Goal: Task Accomplishment & Management: Manage account settings

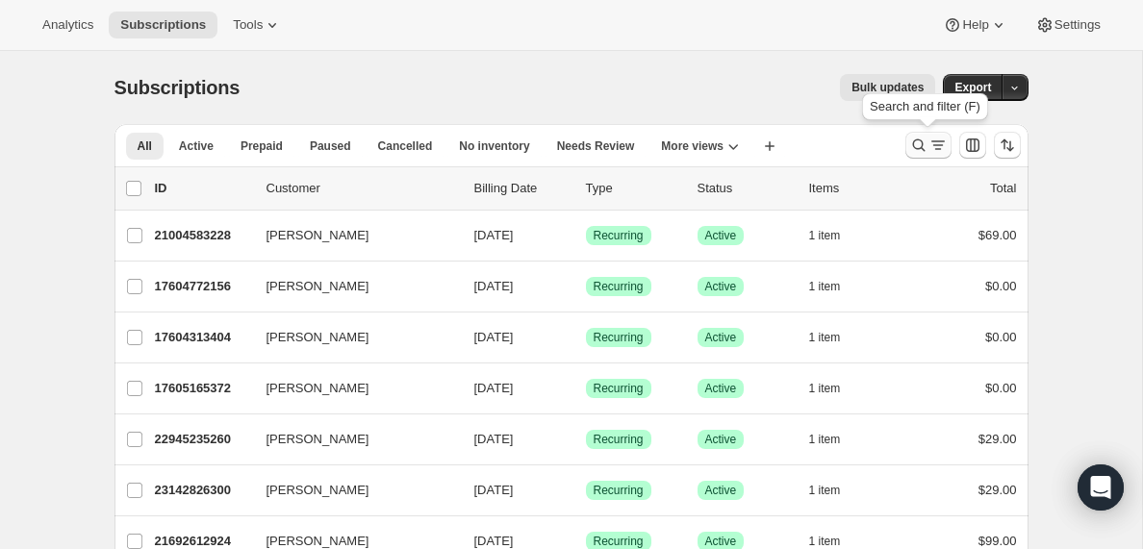
click at [929, 143] on icon "Search and filter results" at bounding box center [938, 145] width 19 height 19
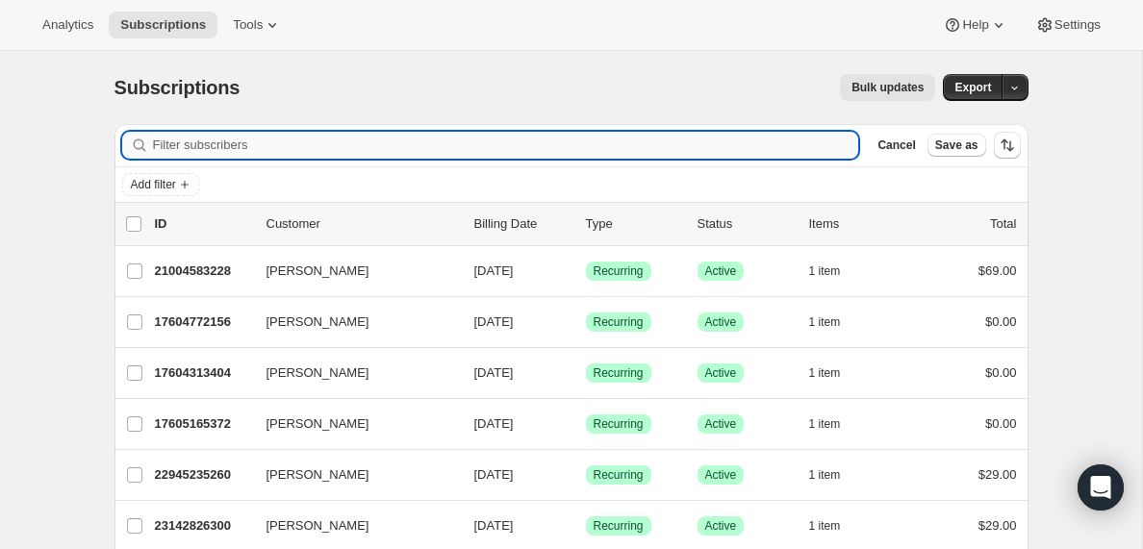
click at [325, 147] on input "Filter subscribers" at bounding box center [506, 145] width 706 height 27
type input "[EMAIL_ADDRESS][DOMAIN_NAME]"
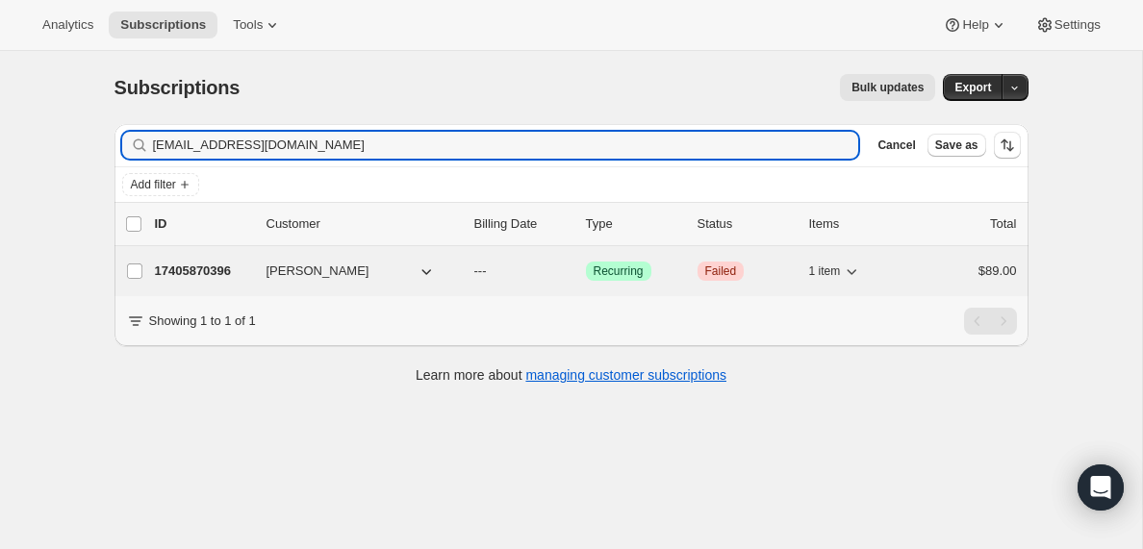
click at [241, 273] on p "17405870396" at bounding box center [203, 271] width 96 height 19
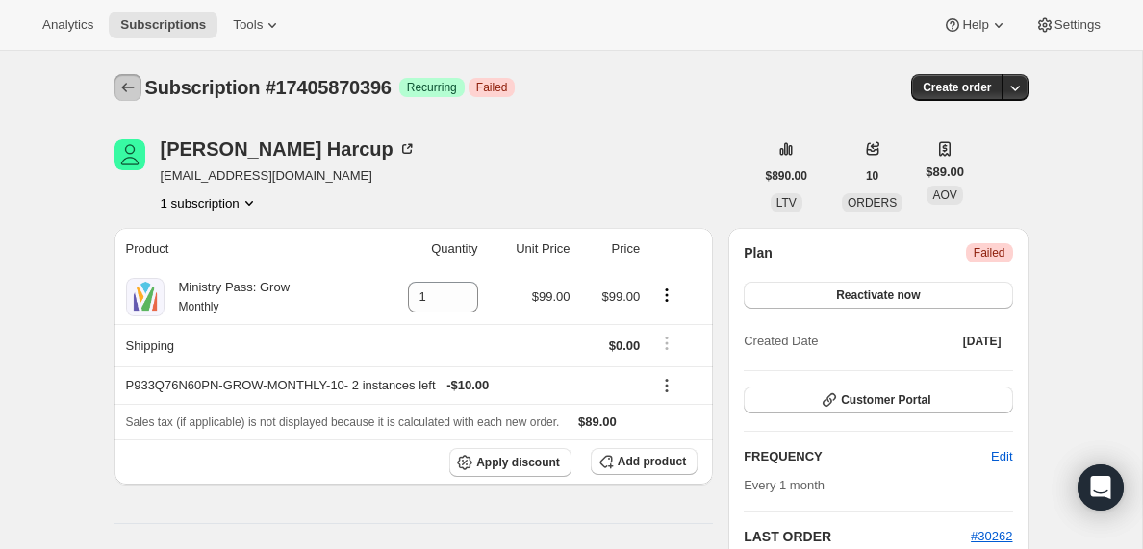
click at [128, 89] on icon "Subscriptions" at bounding box center [127, 87] width 19 height 19
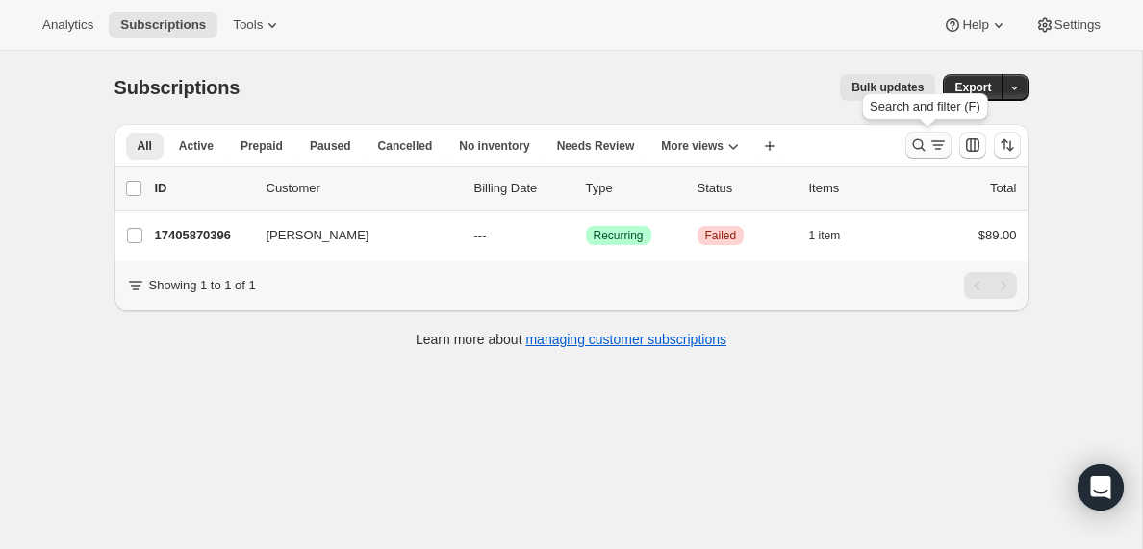
click at [932, 144] on icon "Search and filter results" at bounding box center [938, 145] width 19 height 19
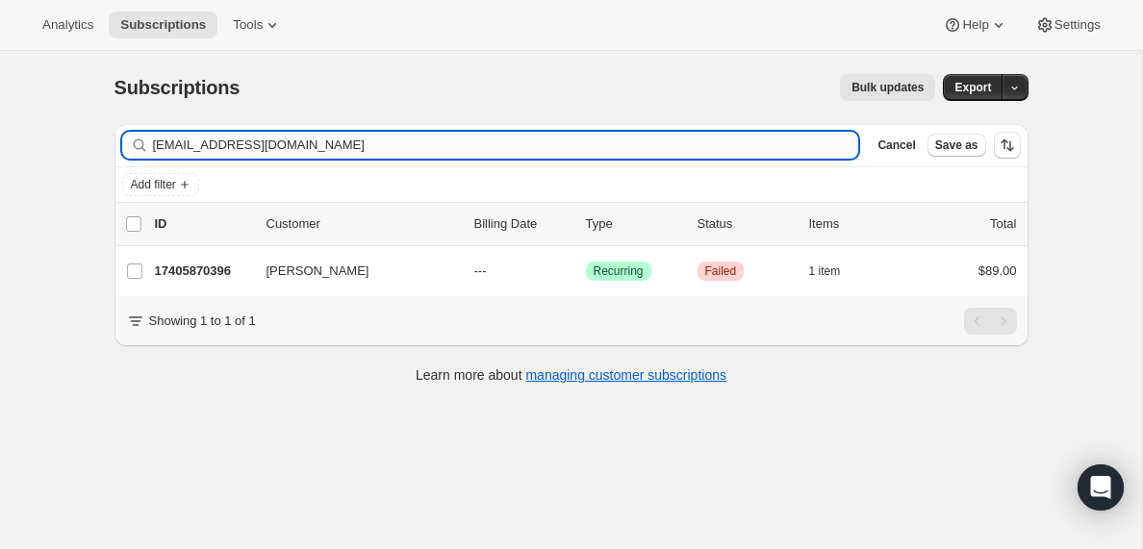
click at [343, 140] on input "[EMAIL_ADDRESS][DOMAIN_NAME]" at bounding box center [506, 145] width 706 height 27
type input "[EMAIL_ADDRESS][DOMAIN_NAME]"
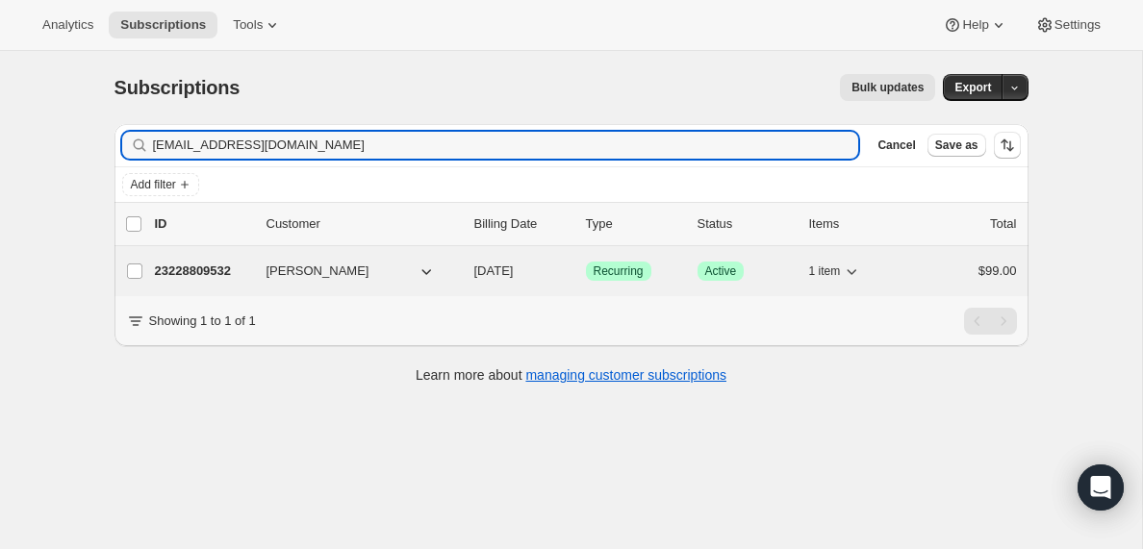
click at [206, 270] on p "23228809532" at bounding box center [203, 271] width 96 height 19
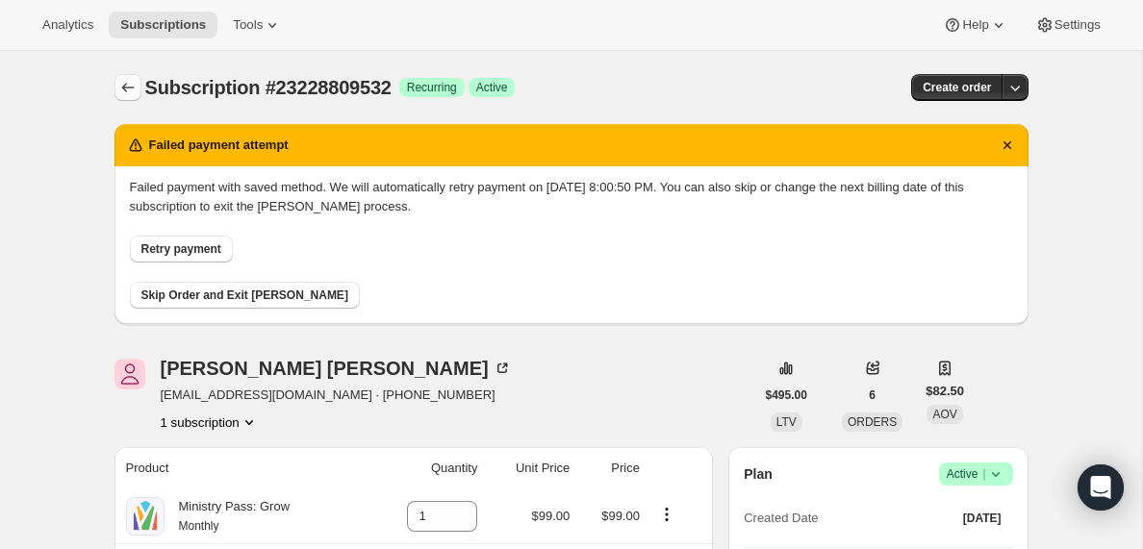
click at [128, 81] on icon "Subscriptions" at bounding box center [127, 87] width 19 height 19
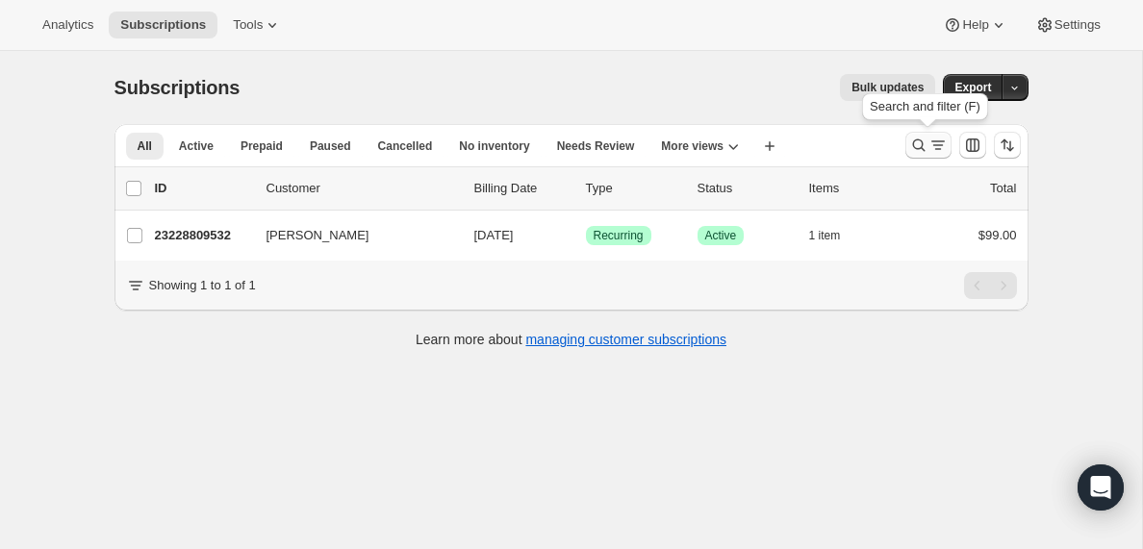
click at [935, 141] on icon "Search and filter results" at bounding box center [937, 141] width 13 height 2
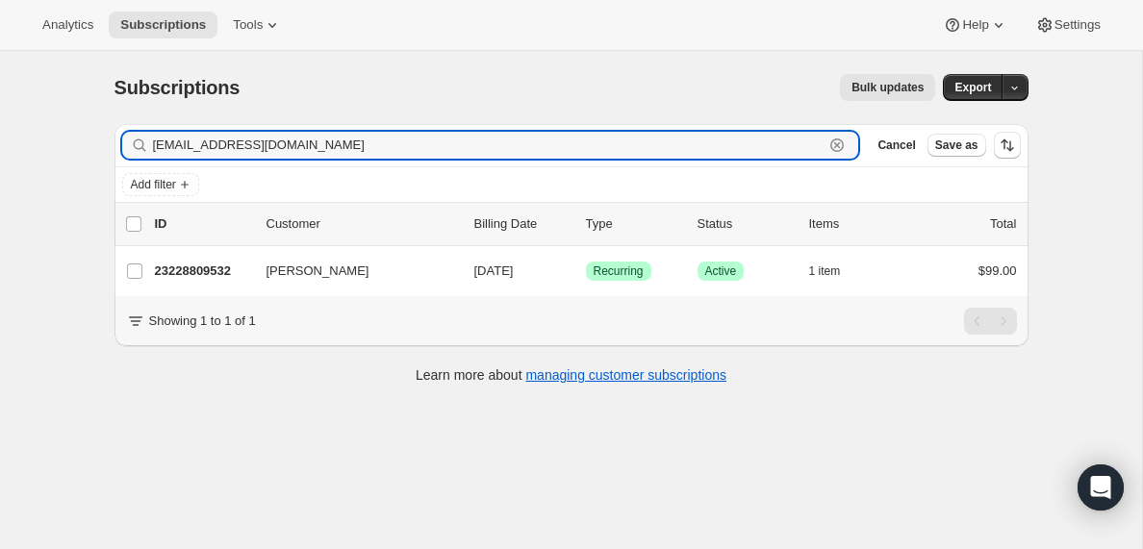
click at [836, 150] on icon "button" at bounding box center [837, 145] width 19 height 19
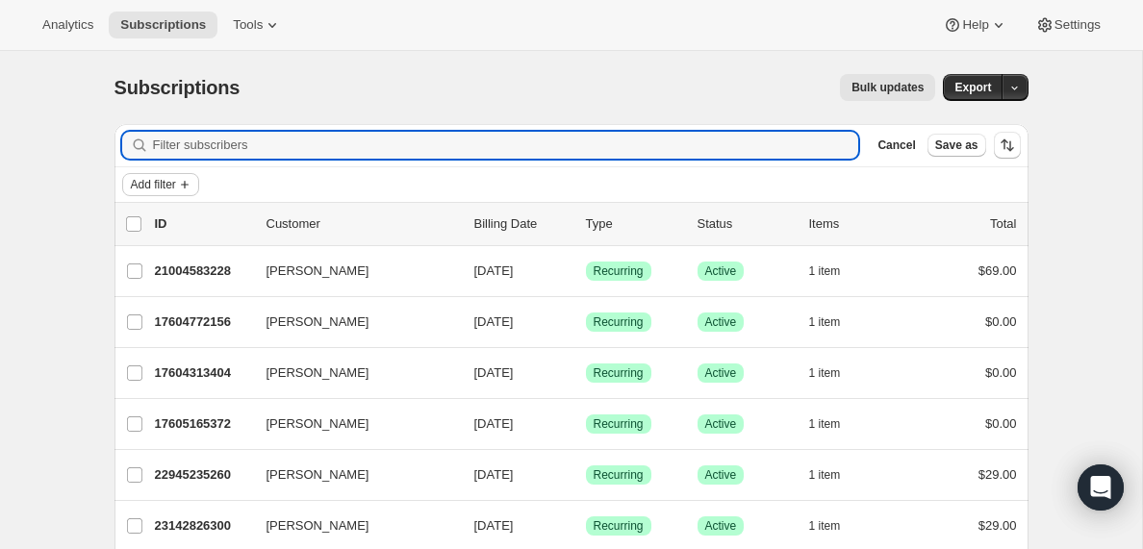
click at [189, 185] on icon "Add filter" at bounding box center [185, 185] width 8 height 8
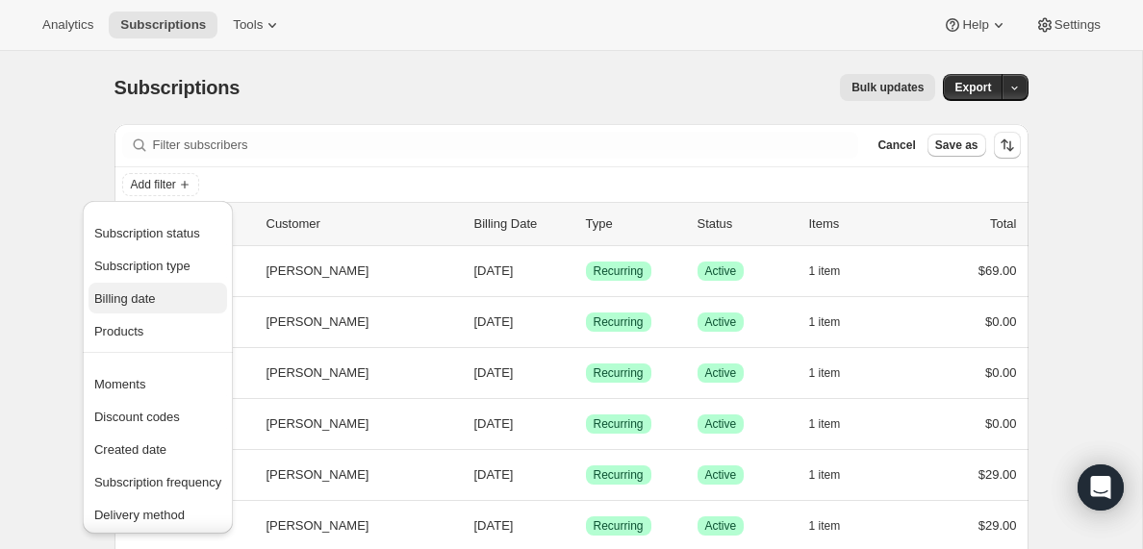
click at [147, 298] on span "Billing date" at bounding box center [125, 299] width 62 height 14
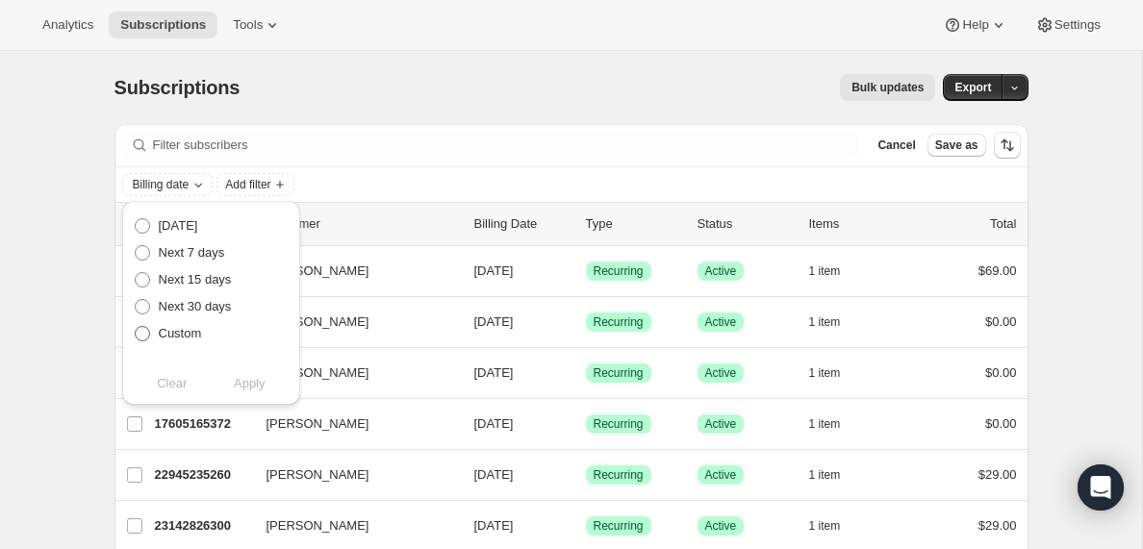
click at [143, 333] on span at bounding box center [142, 333] width 15 height 15
click at [136, 327] on input "Custom" at bounding box center [135, 326] width 1 height 1
radio input "true"
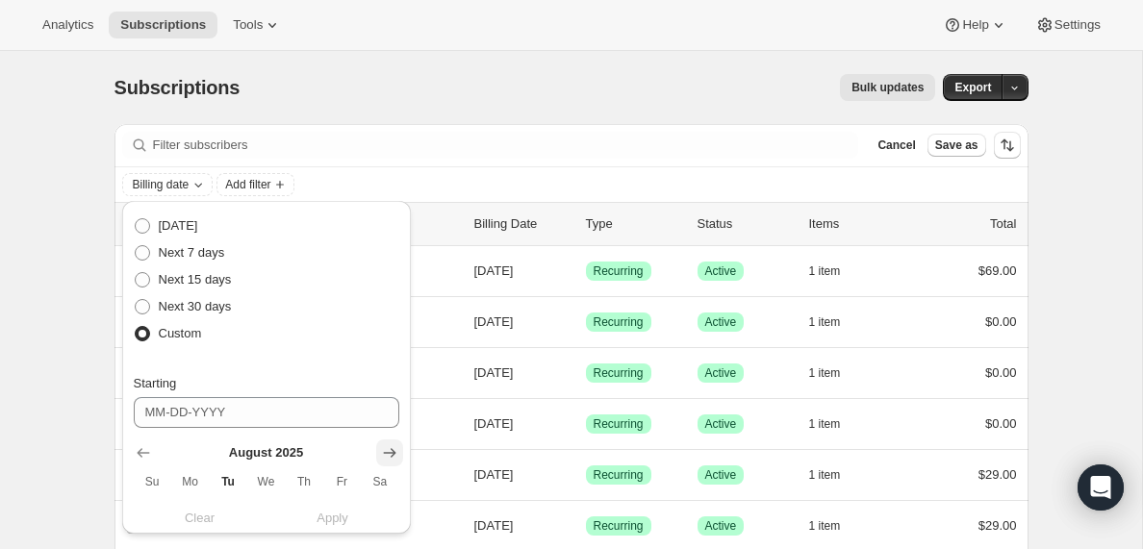
click at [393, 457] on icon "Show next month, September 2025" at bounding box center [389, 453] width 19 height 19
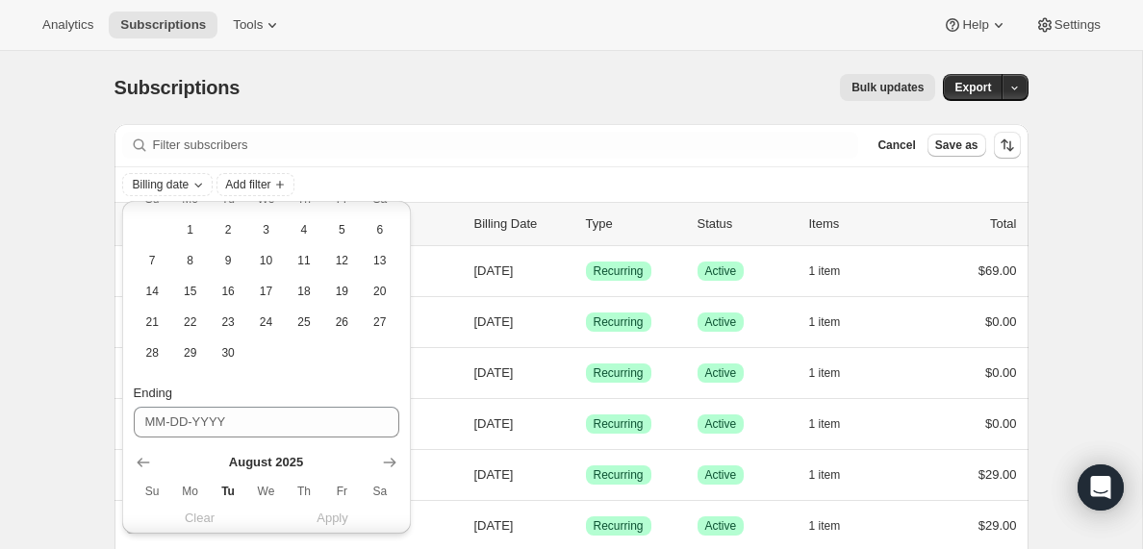
scroll to position [237, 0]
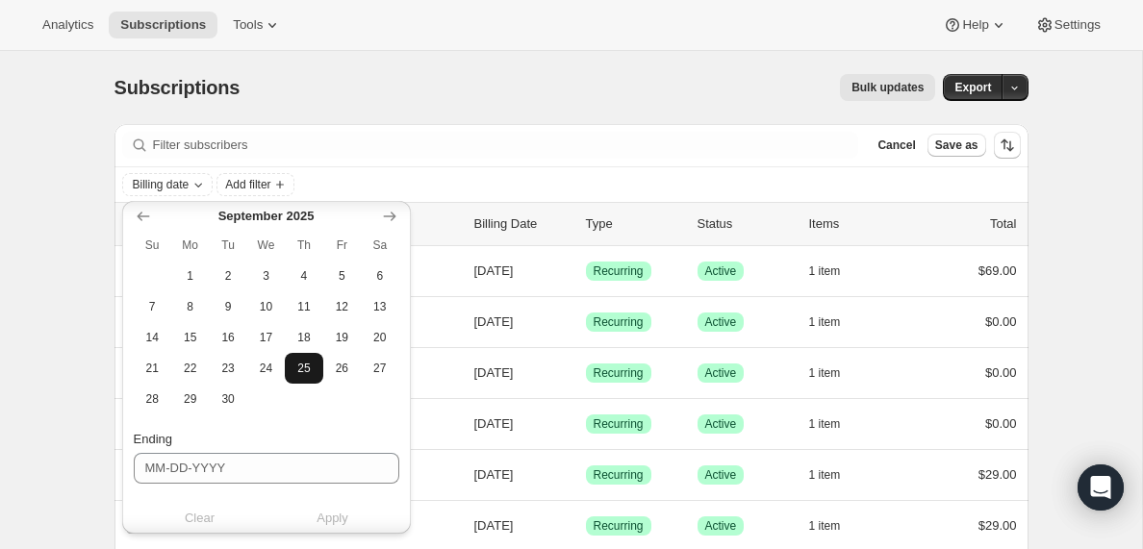
click at [306, 370] on span "25" at bounding box center [304, 368] width 22 height 15
type input "[DATE]"
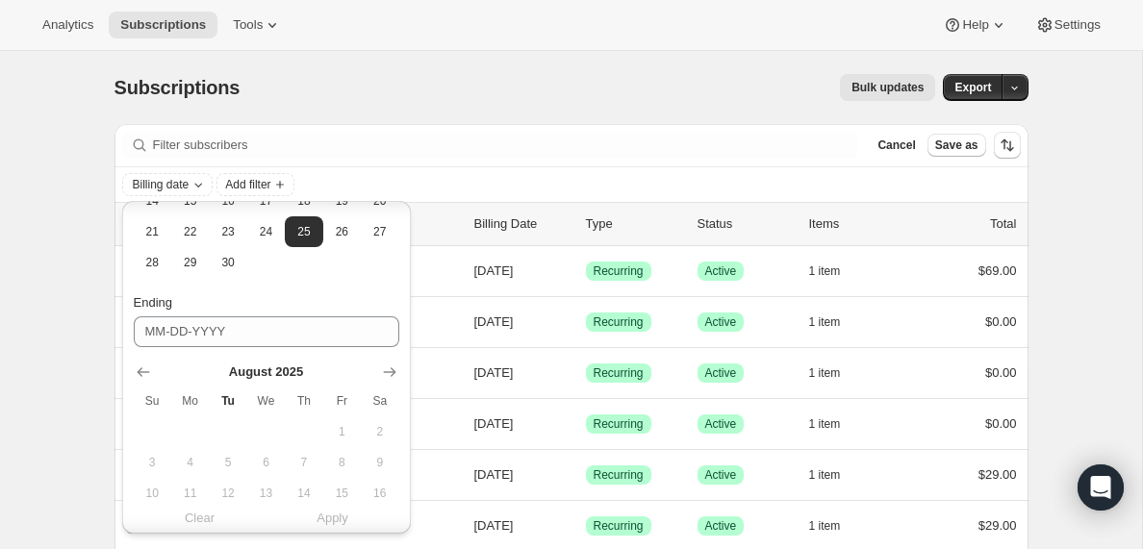
scroll to position [377, 0]
click at [389, 369] on icon "Show next month, September 2025" at bounding box center [389, 369] width 13 height 10
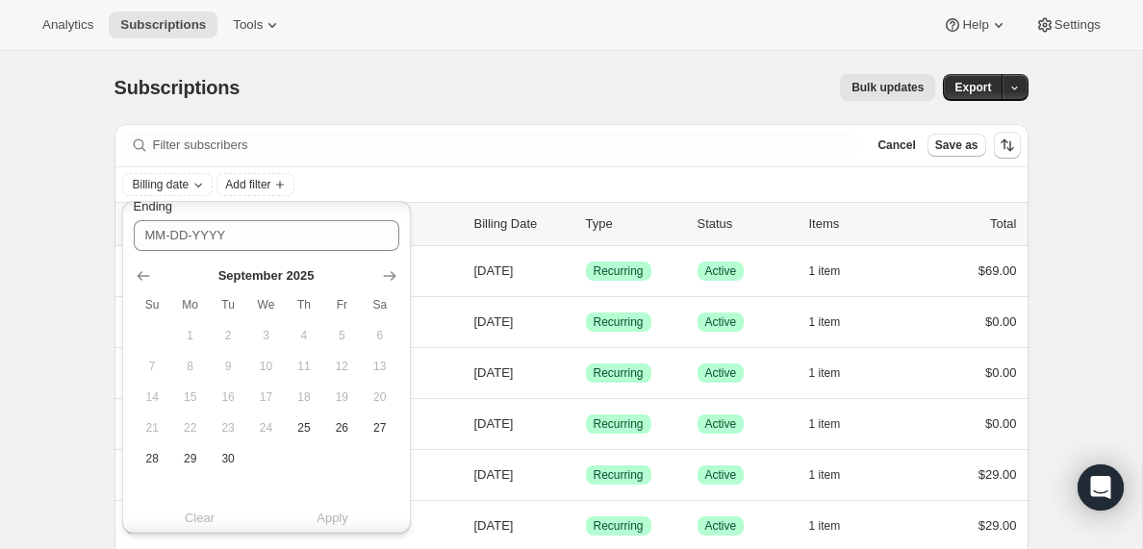
scroll to position [483, 0]
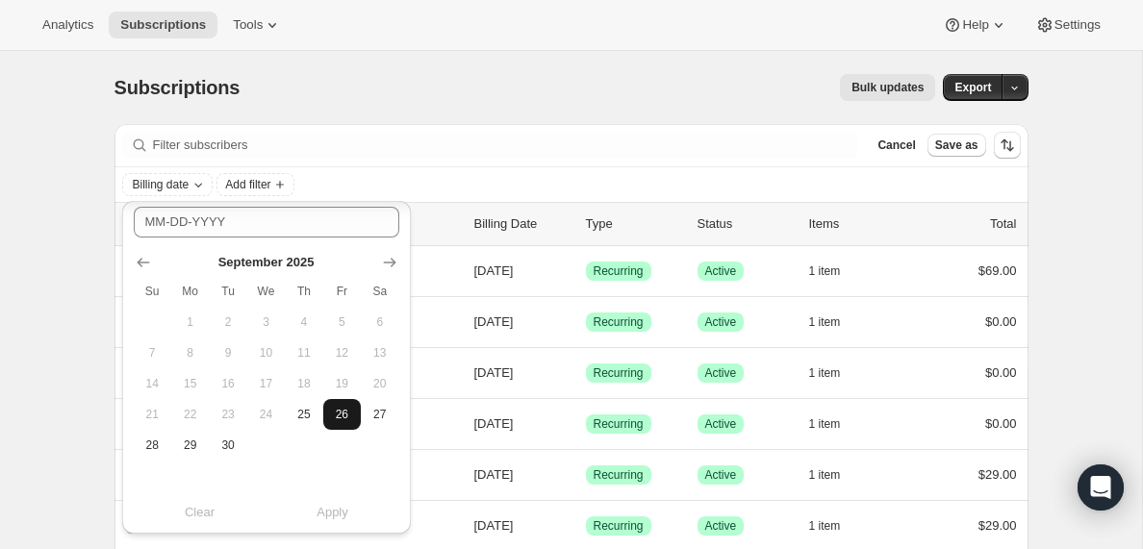
click at [341, 417] on span "26" at bounding box center [342, 414] width 22 height 15
type input "[DATE]"
click at [340, 516] on span "Apply" at bounding box center [333, 512] width 32 height 19
click at [361, 186] on span "Add filter" at bounding box center [338, 184] width 45 height 15
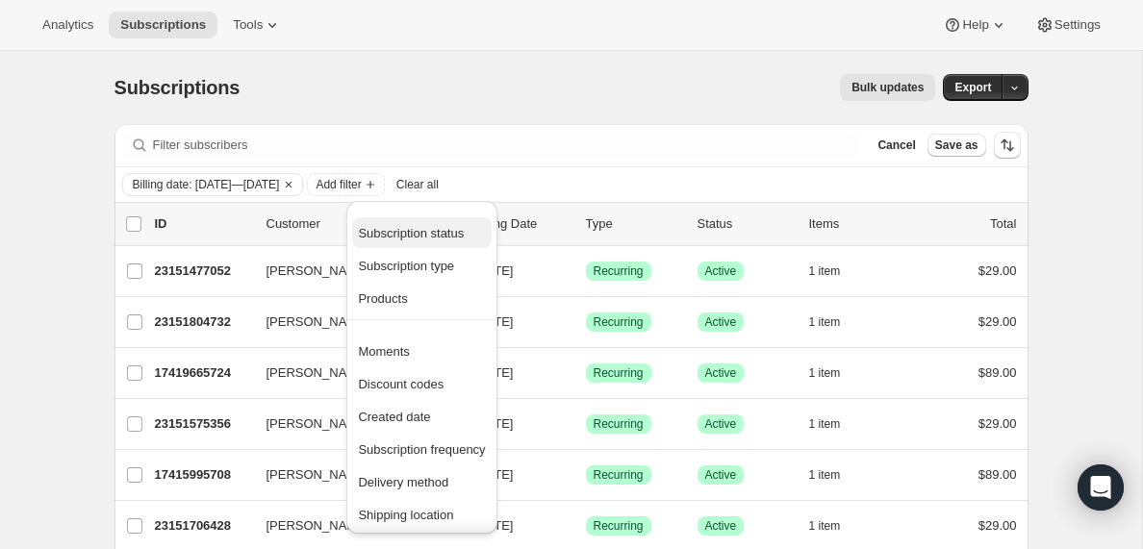
click at [391, 235] on span "Subscription status" at bounding box center [411, 233] width 106 height 14
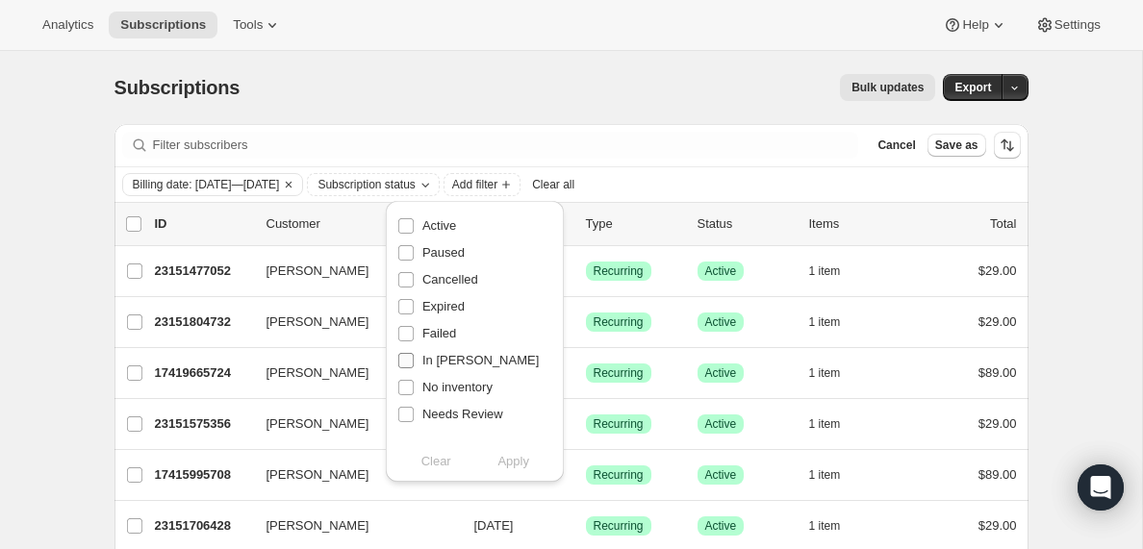
click at [404, 361] on input "In [PERSON_NAME]" at bounding box center [405, 360] width 15 height 15
checkbox input "true"
click at [517, 458] on span "Apply" at bounding box center [513, 461] width 32 height 19
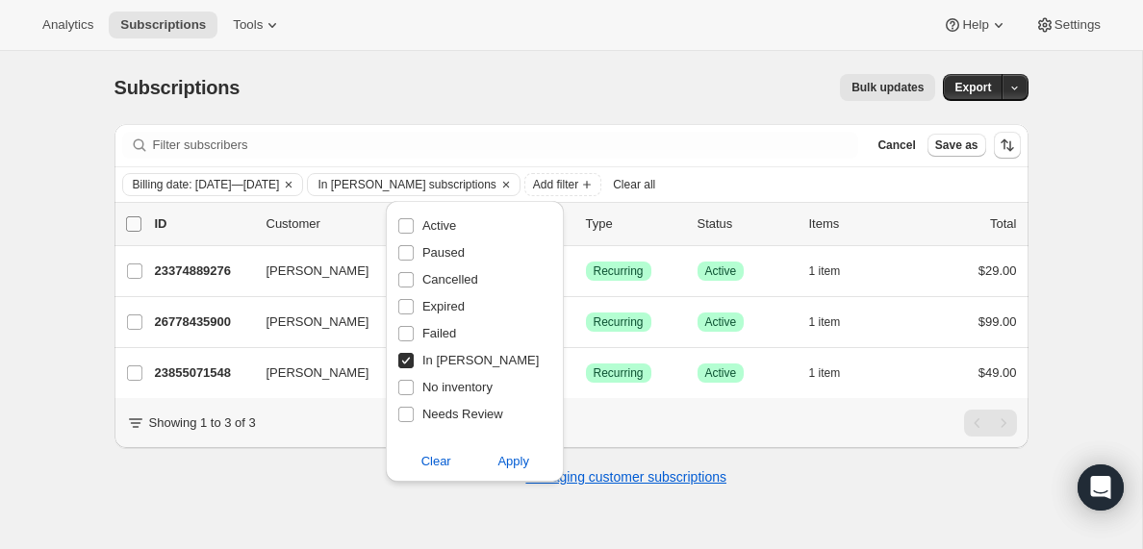
click at [134, 223] on input "0 selected" at bounding box center [133, 223] width 15 height 15
checkbox input "true"
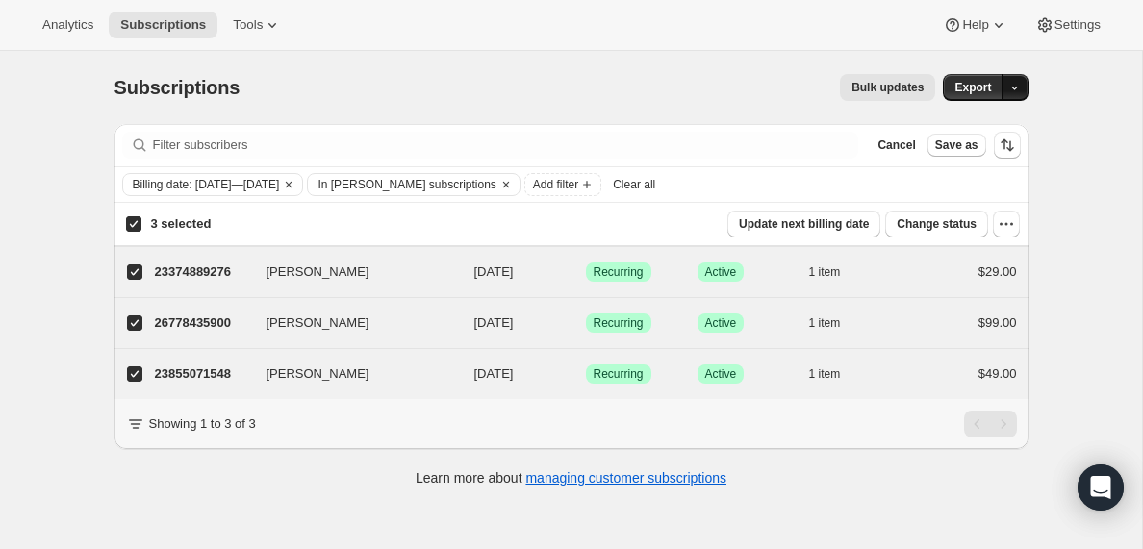
click at [1014, 89] on icon "button" at bounding box center [1014, 89] width 7 height 4
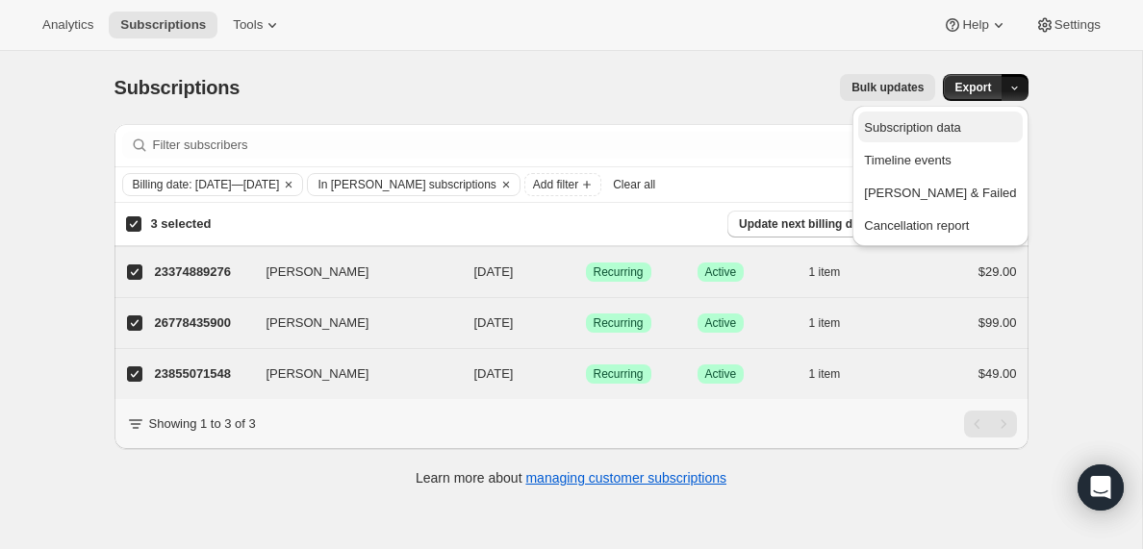
click at [955, 131] on span "Subscription data" at bounding box center [912, 127] width 96 height 14
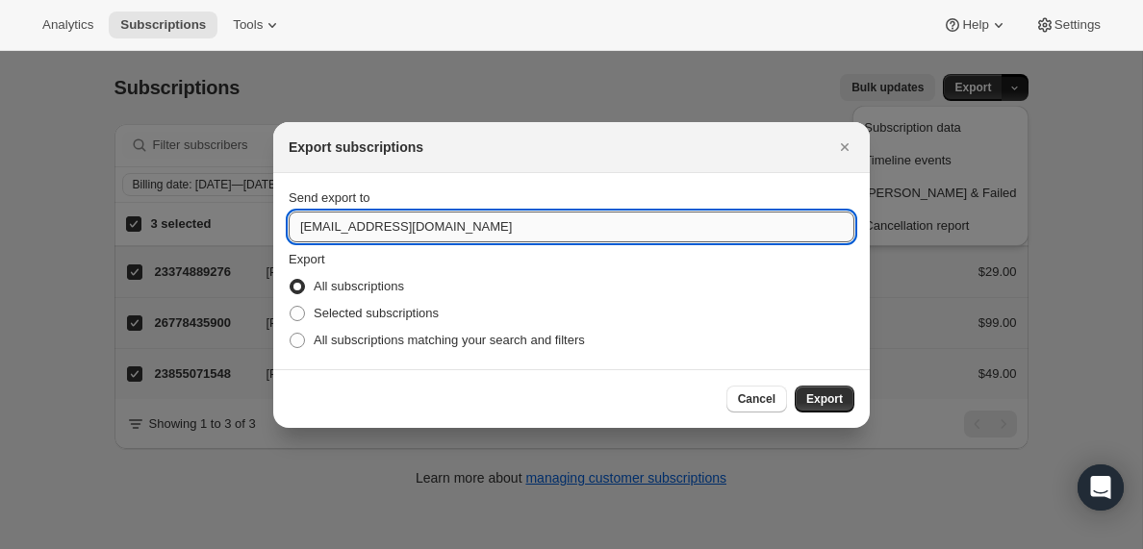
click at [348, 226] on input "[EMAIL_ADDRESS][DOMAIN_NAME]" at bounding box center [572, 227] width 566 height 31
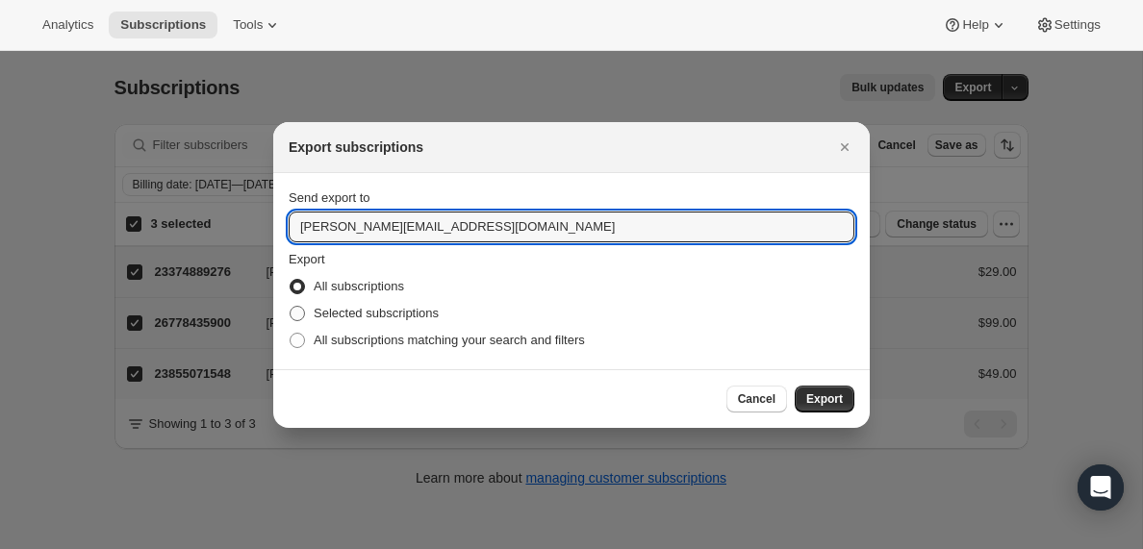
type input "[PERSON_NAME][EMAIL_ADDRESS][DOMAIN_NAME]"
click at [301, 316] on span ":rh4:" at bounding box center [297, 313] width 15 height 15
click at [291, 307] on input "Selected subscriptions" at bounding box center [290, 306] width 1 height 1
radio input "true"
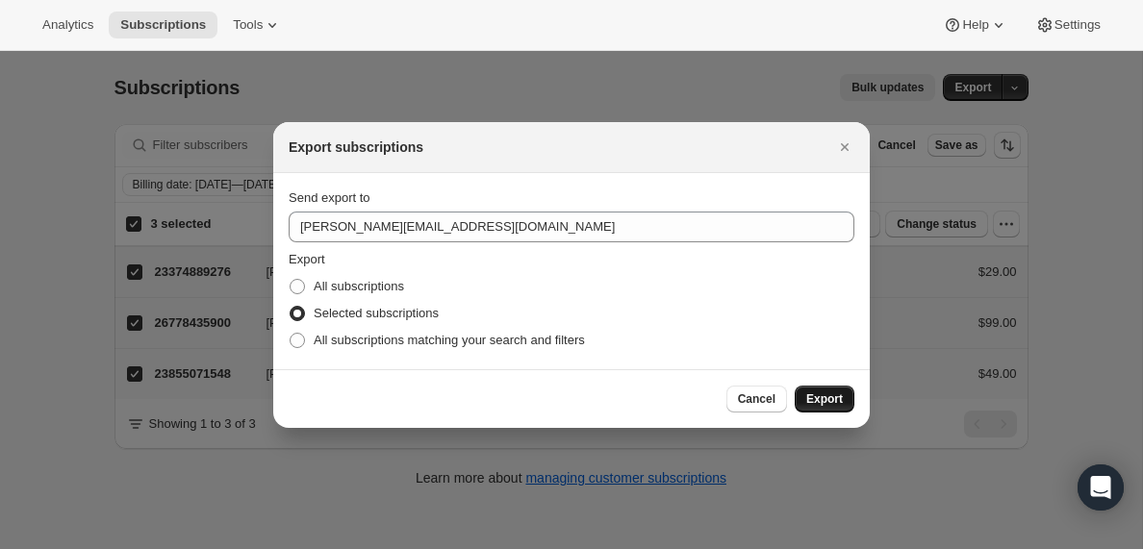
click at [822, 398] on span "Export" at bounding box center [824, 399] width 37 height 15
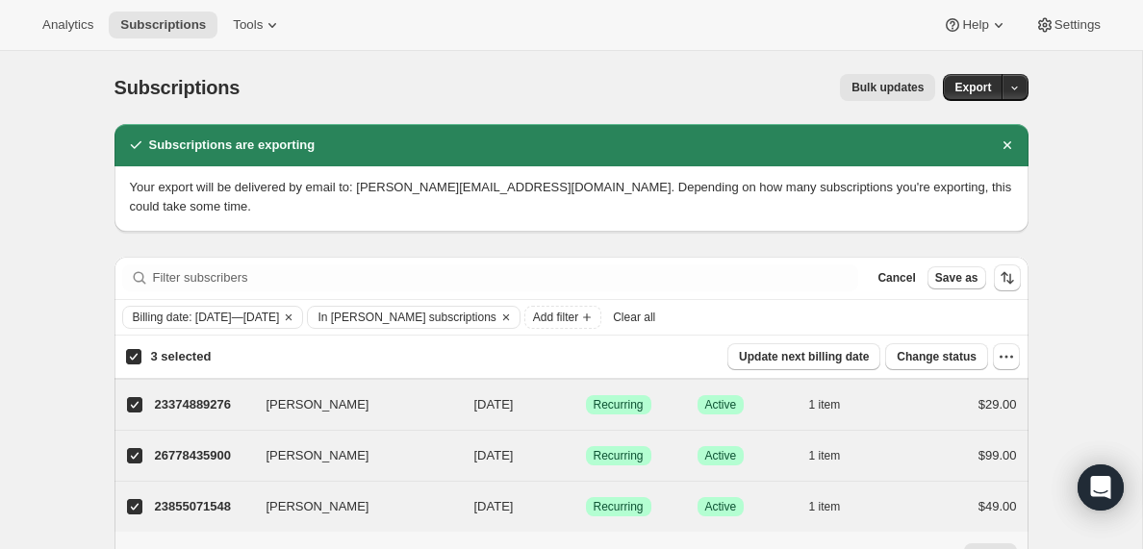
click at [655, 314] on span "Clear all" at bounding box center [634, 317] width 42 height 15
checkbox input "false"
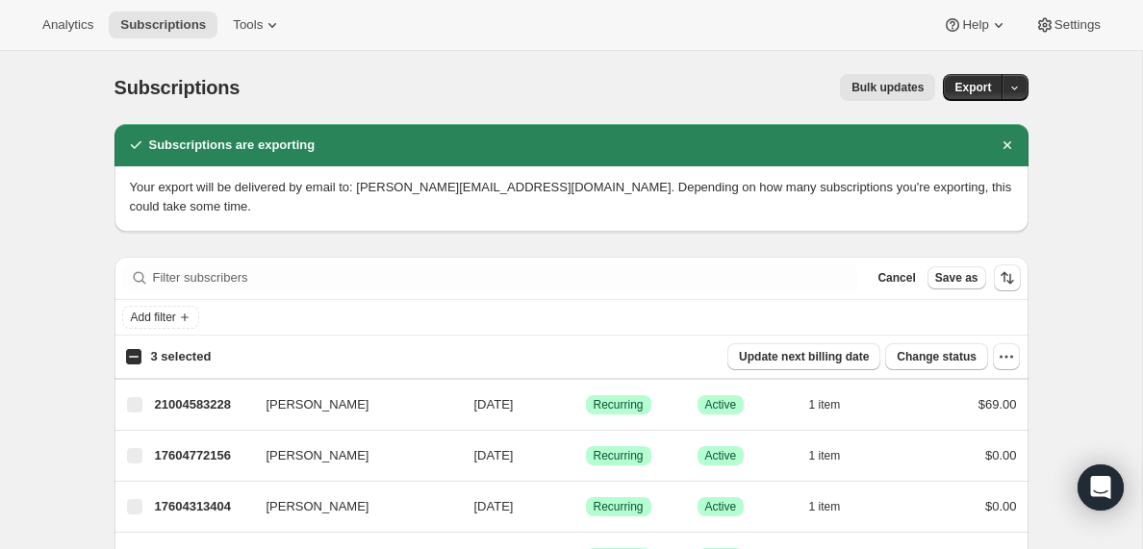
click at [131, 356] on input "3 selected" at bounding box center [133, 356] width 15 height 15
checkbox input "true"
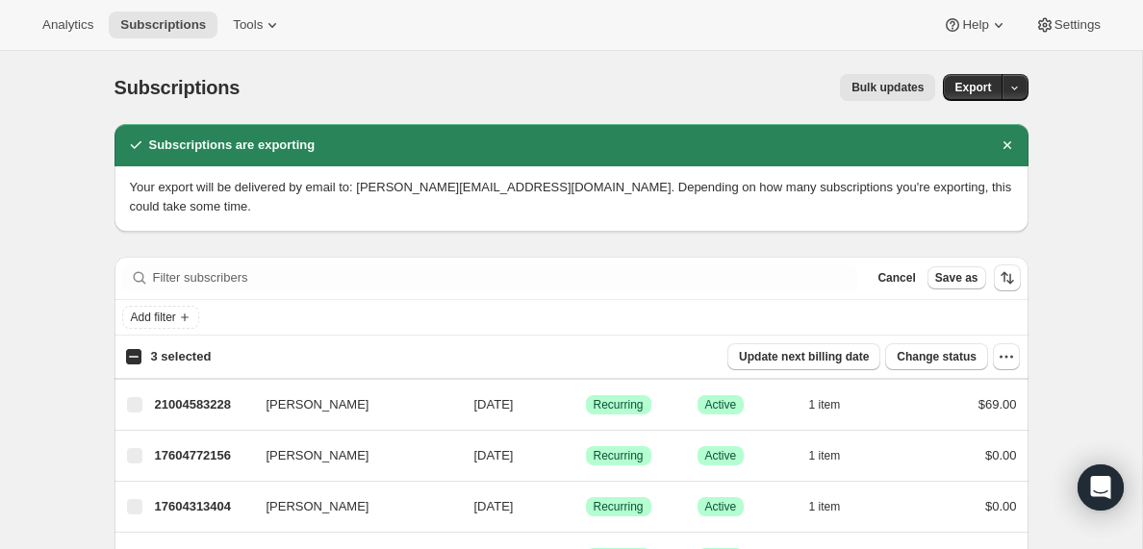
checkbox input "true"
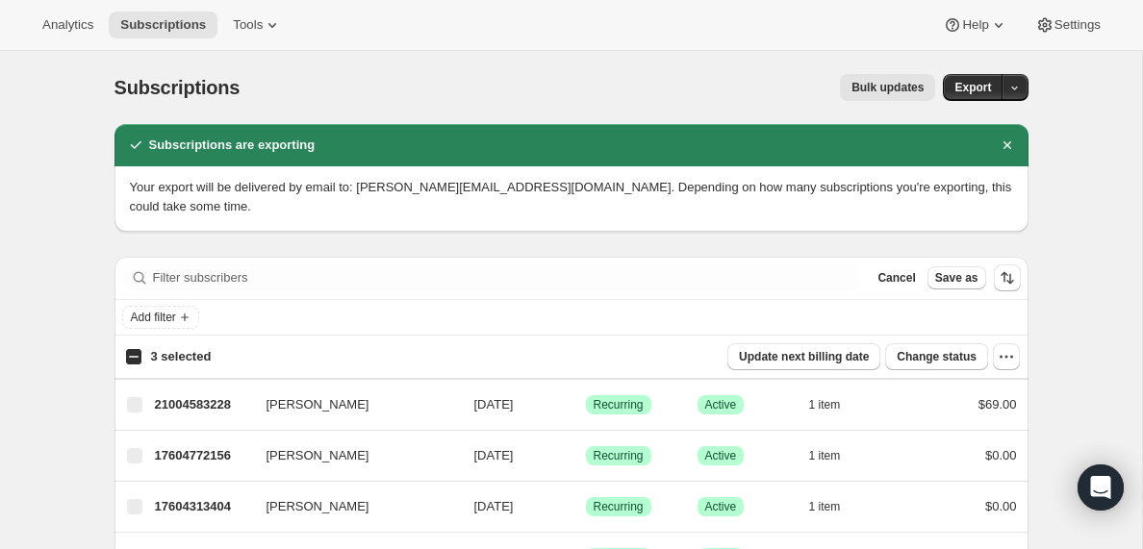
checkbox input "true"
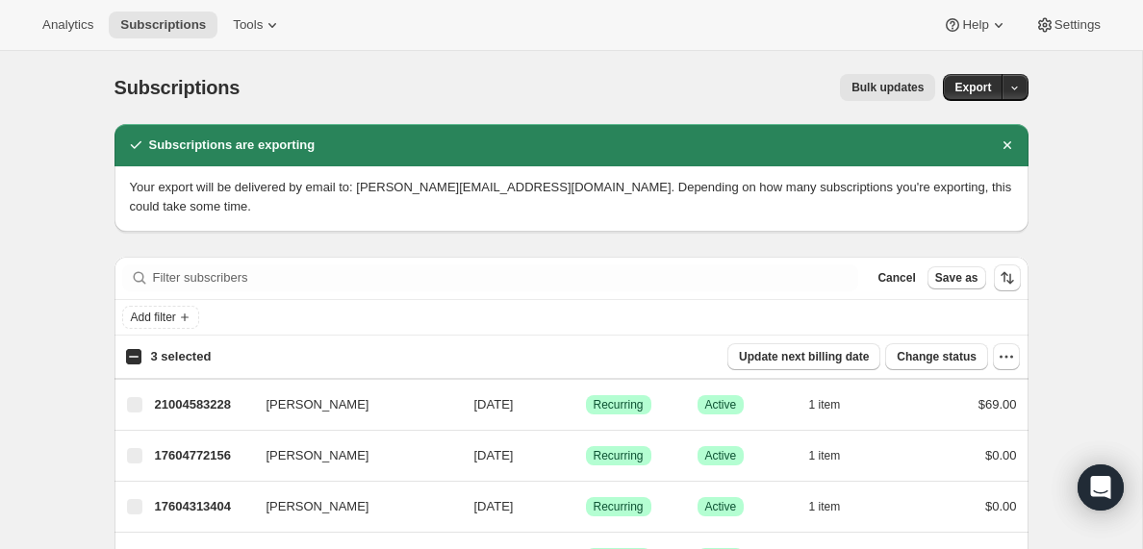
checkbox input "true"
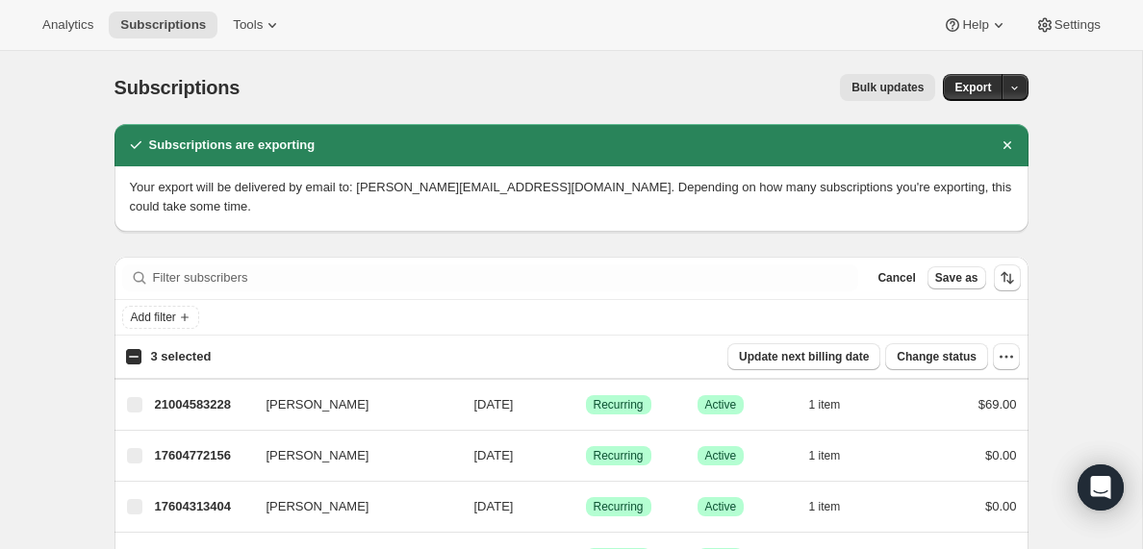
checkbox input "true"
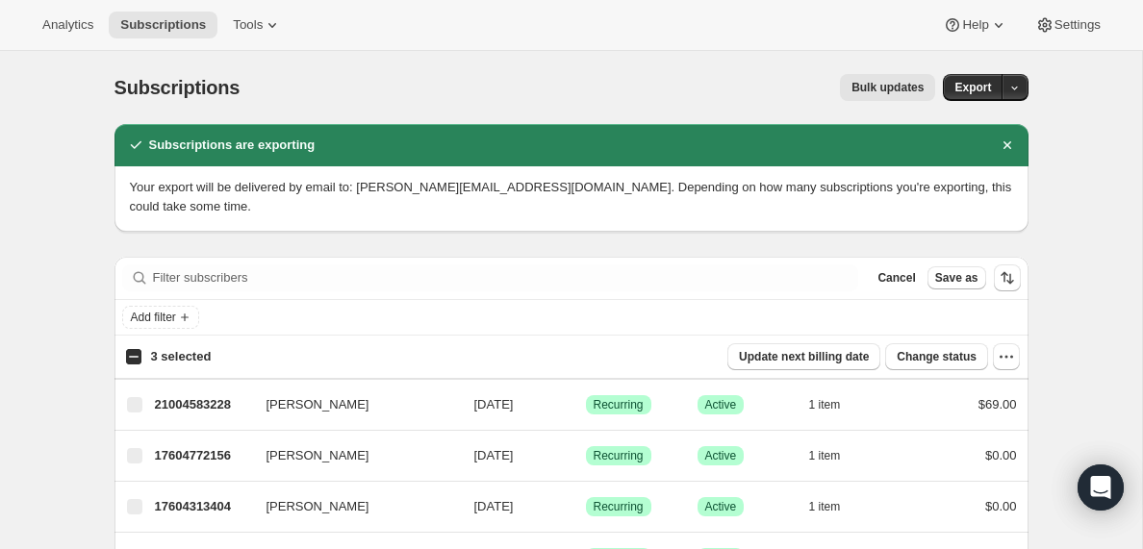
checkbox input "true"
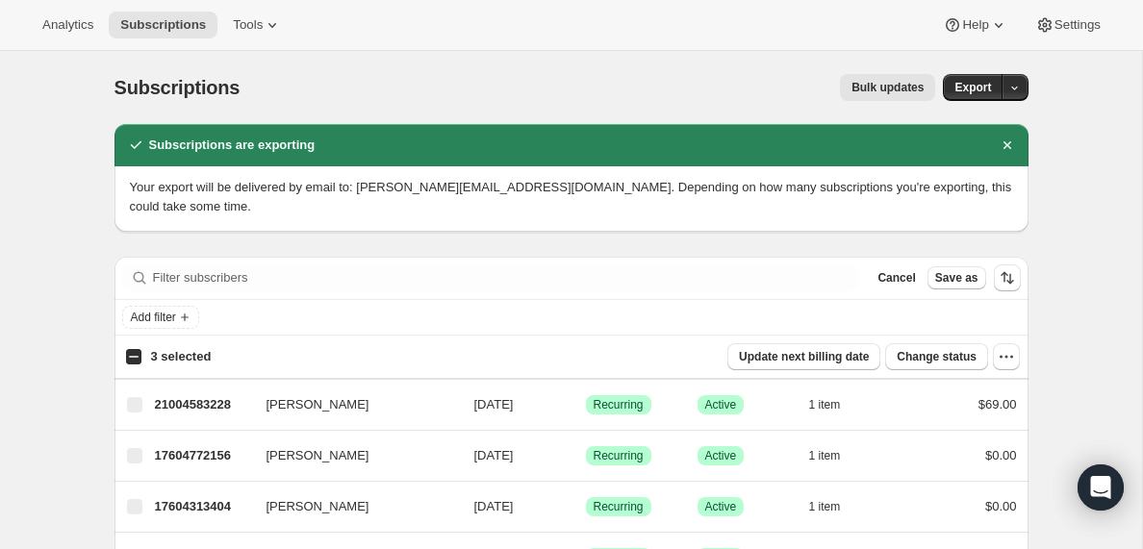
checkbox input "true"
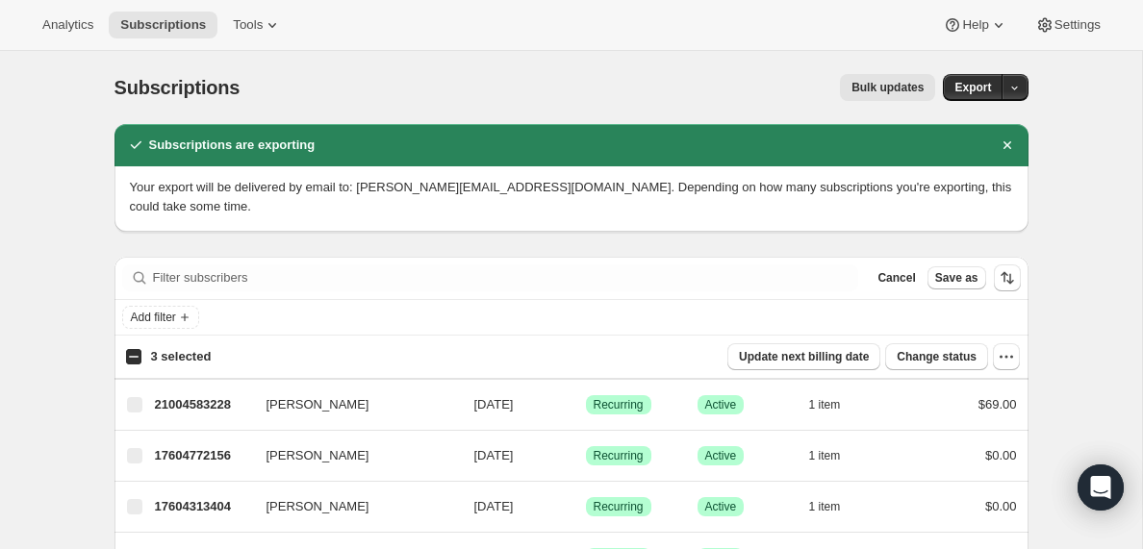
checkbox input "true"
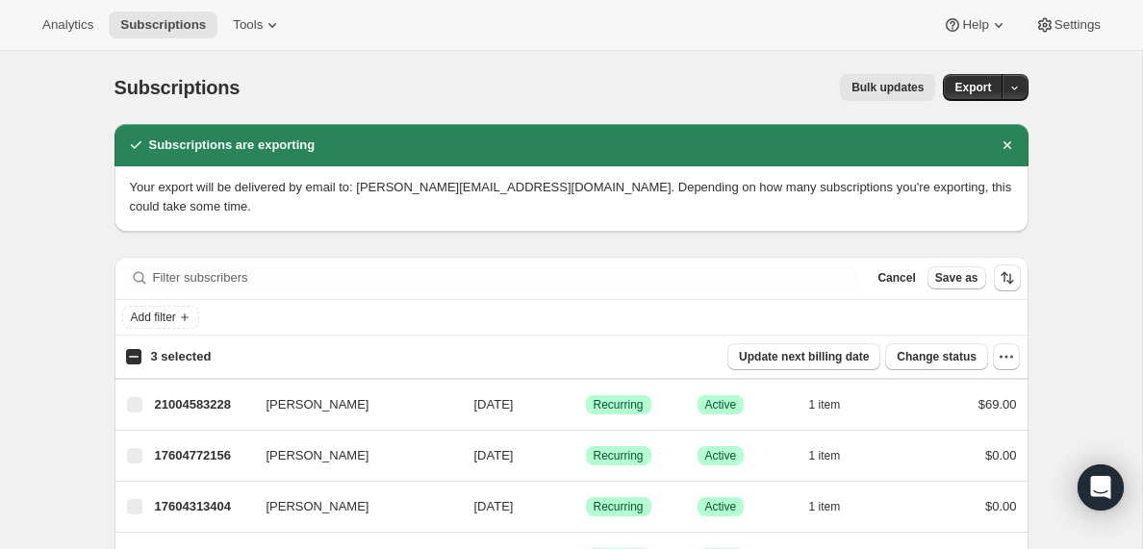
checkbox input "true"
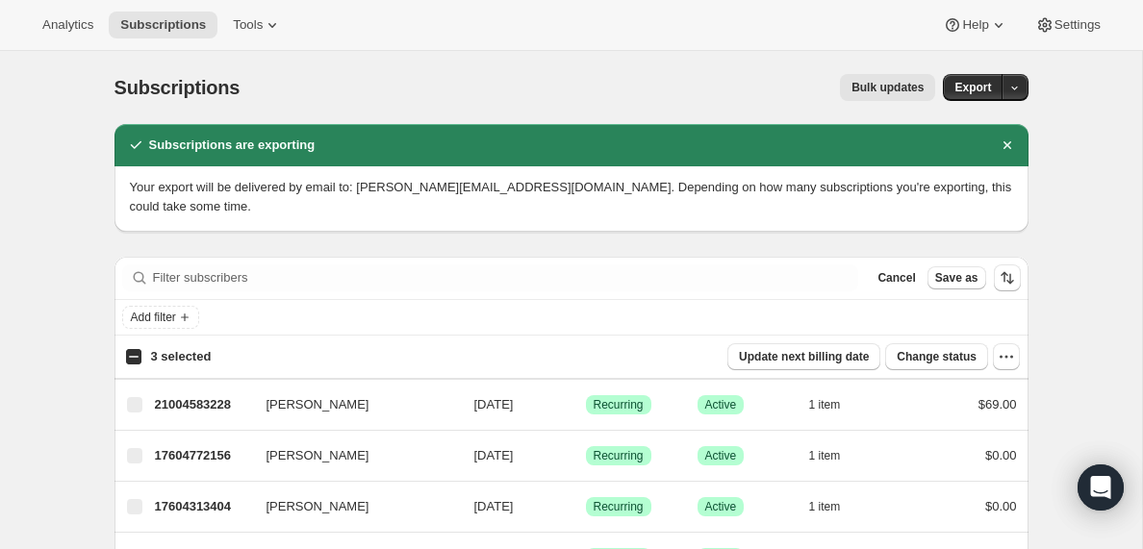
checkbox input "true"
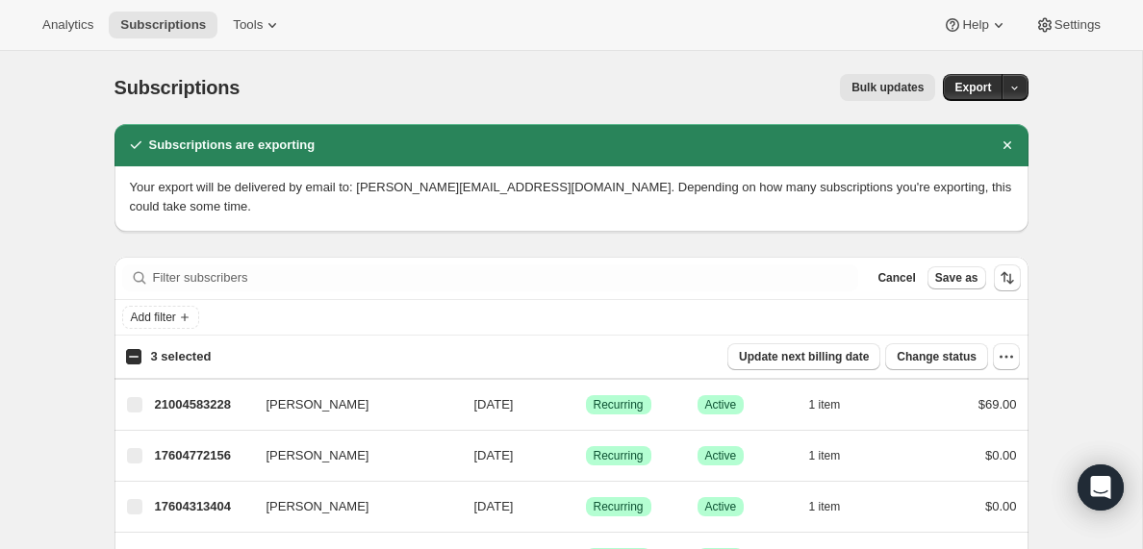
checkbox input "true"
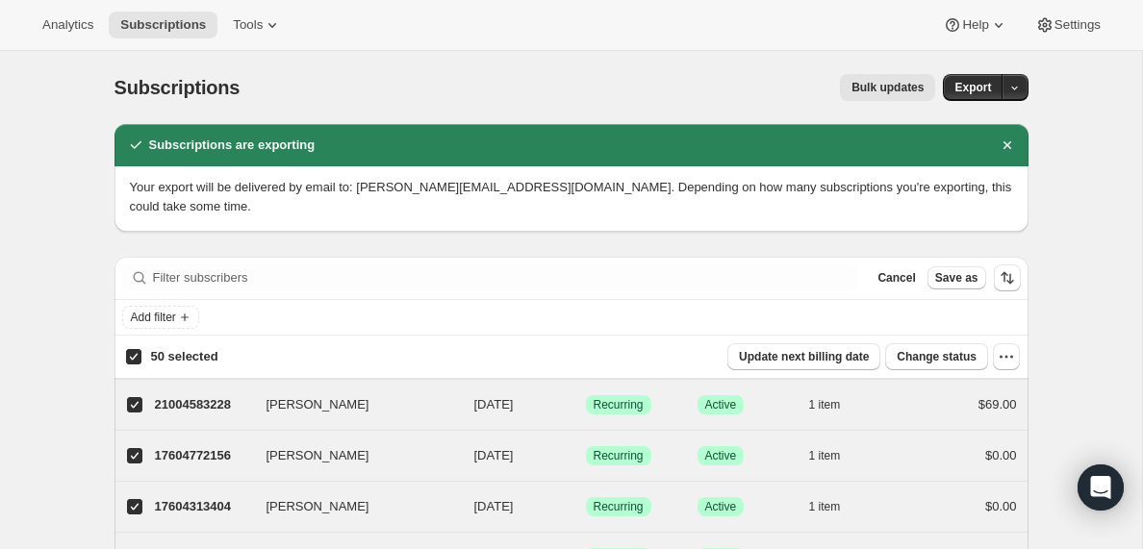
click at [131, 356] on input "50 selected" at bounding box center [133, 356] width 15 height 15
checkbox input "false"
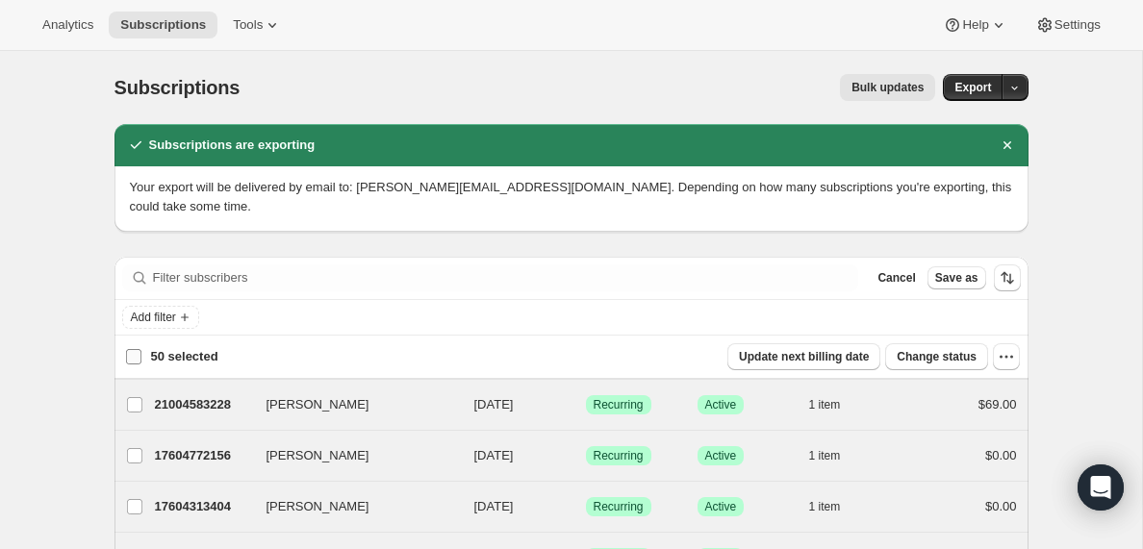
checkbox input "false"
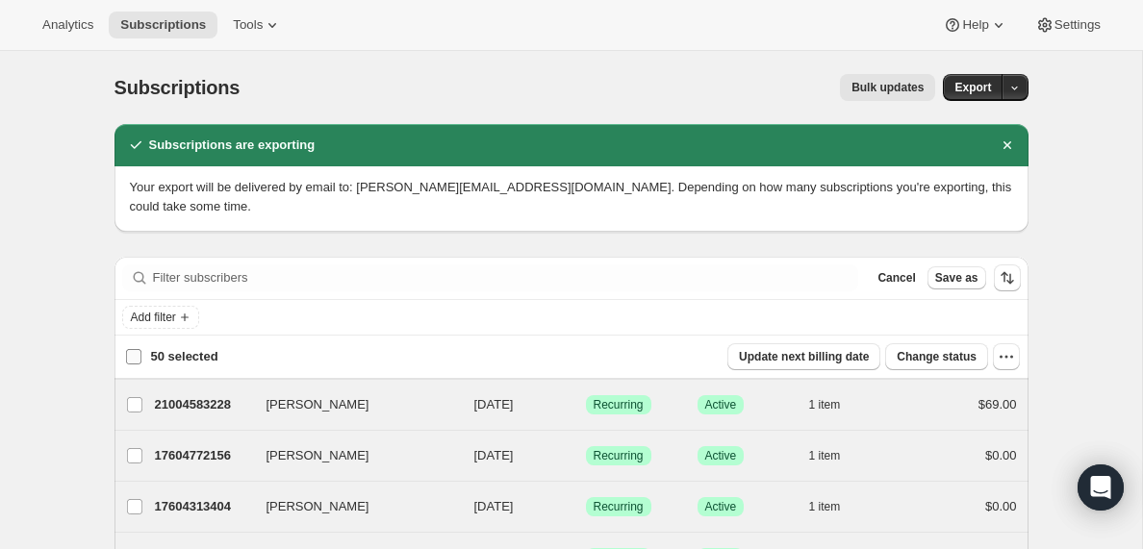
checkbox input "false"
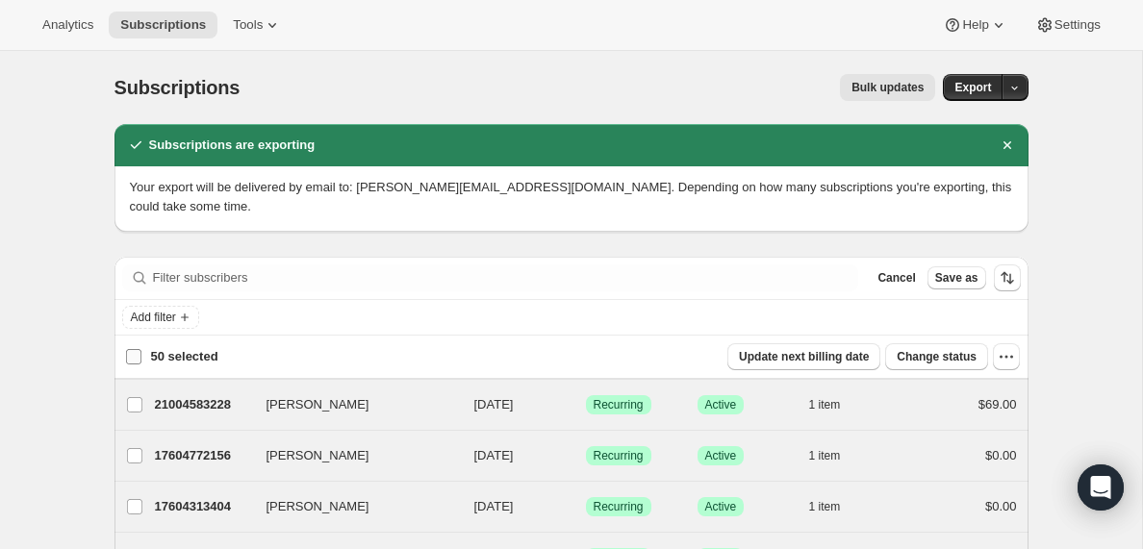
checkbox input "false"
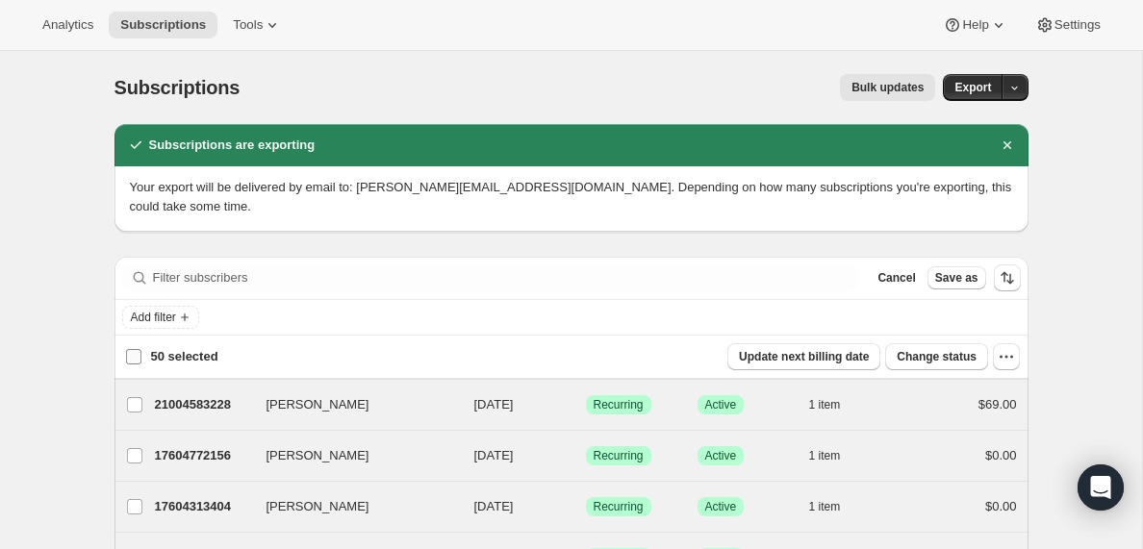
checkbox input "false"
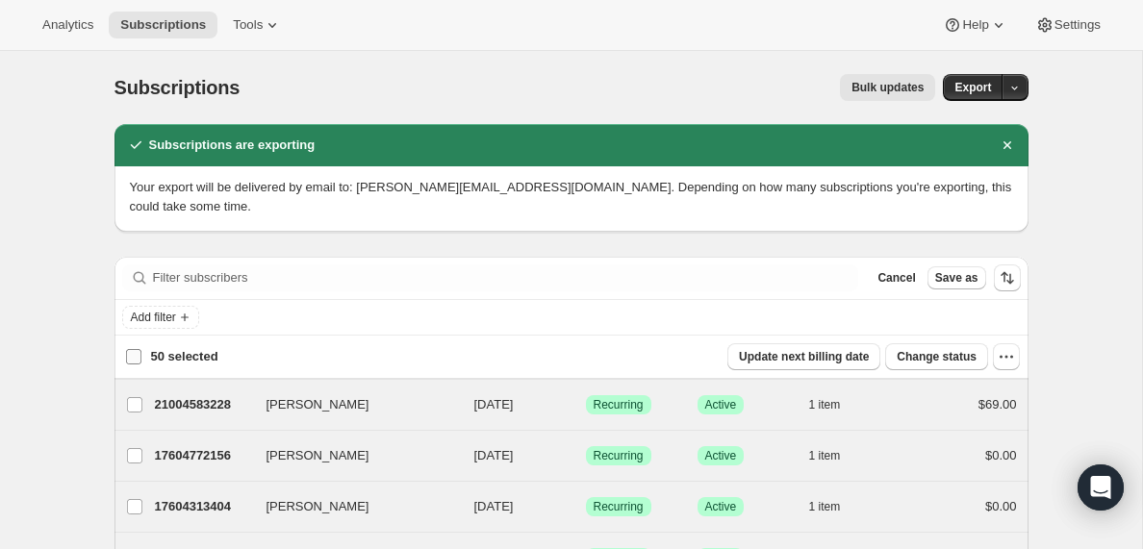
checkbox input "false"
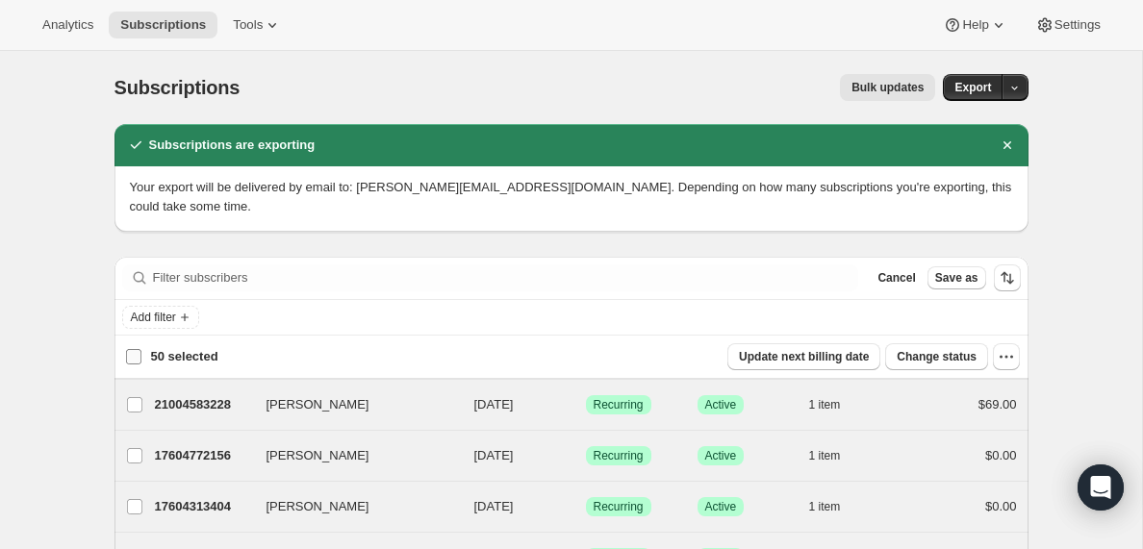
checkbox input "false"
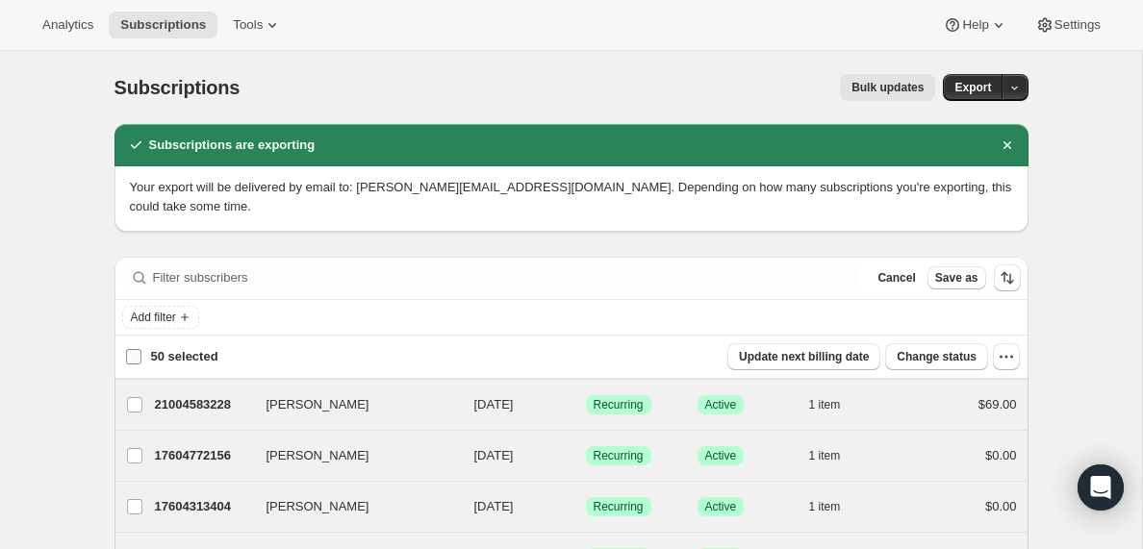
checkbox input "false"
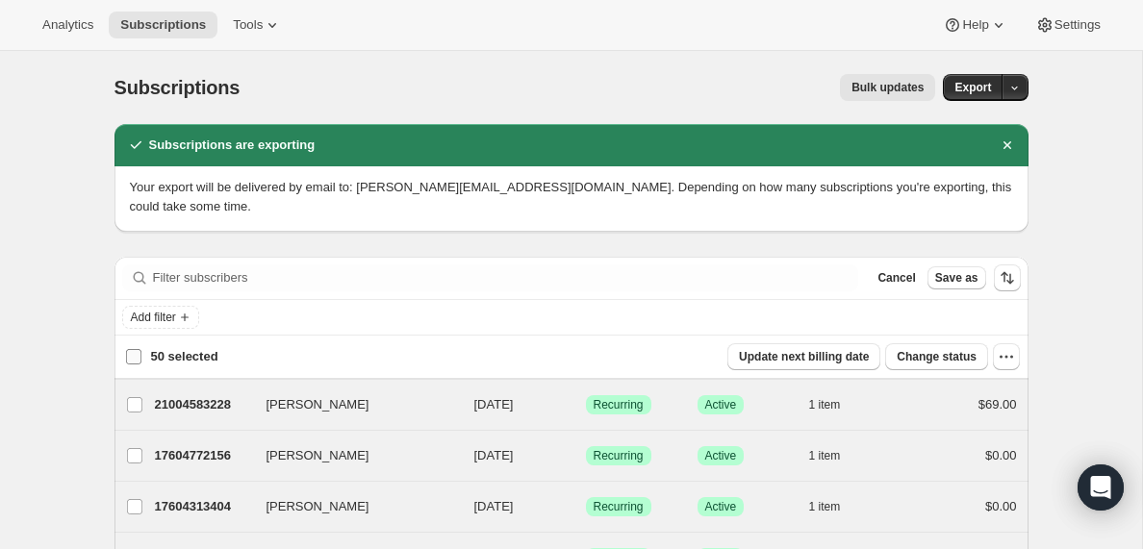
checkbox input "false"
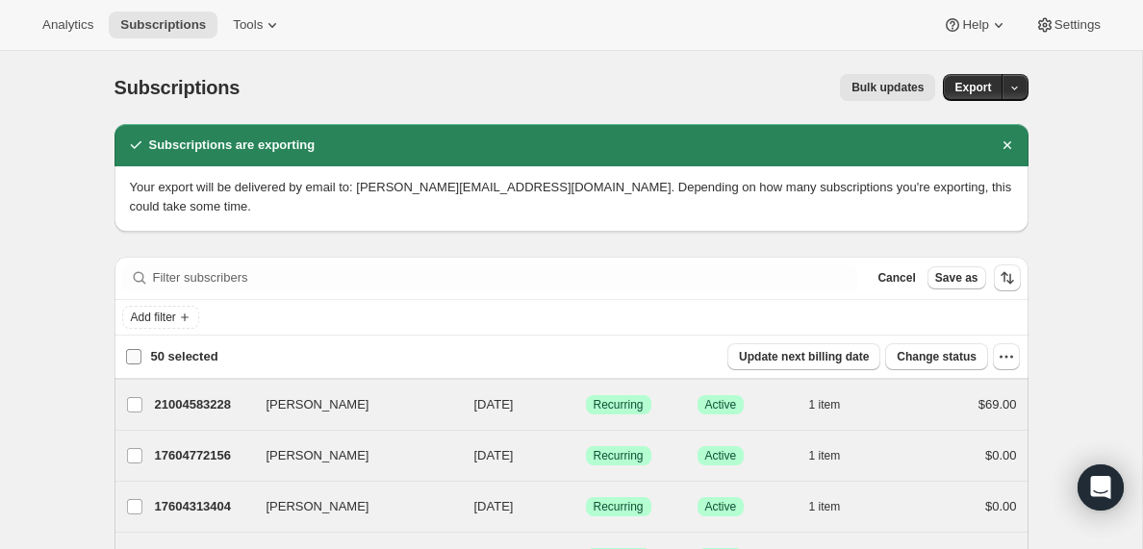
checkbox input "false"
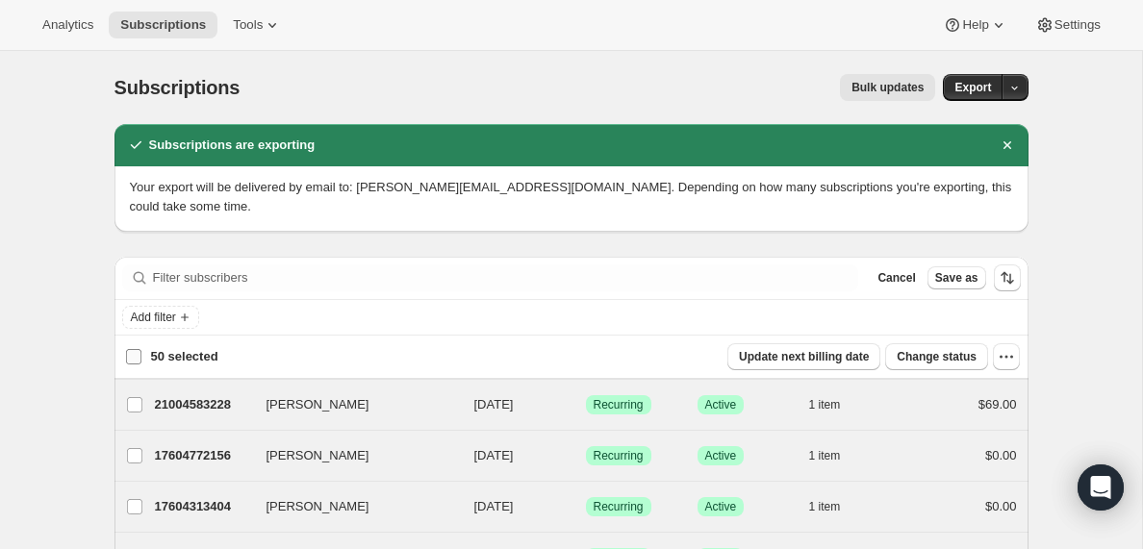
checkbox input "false"
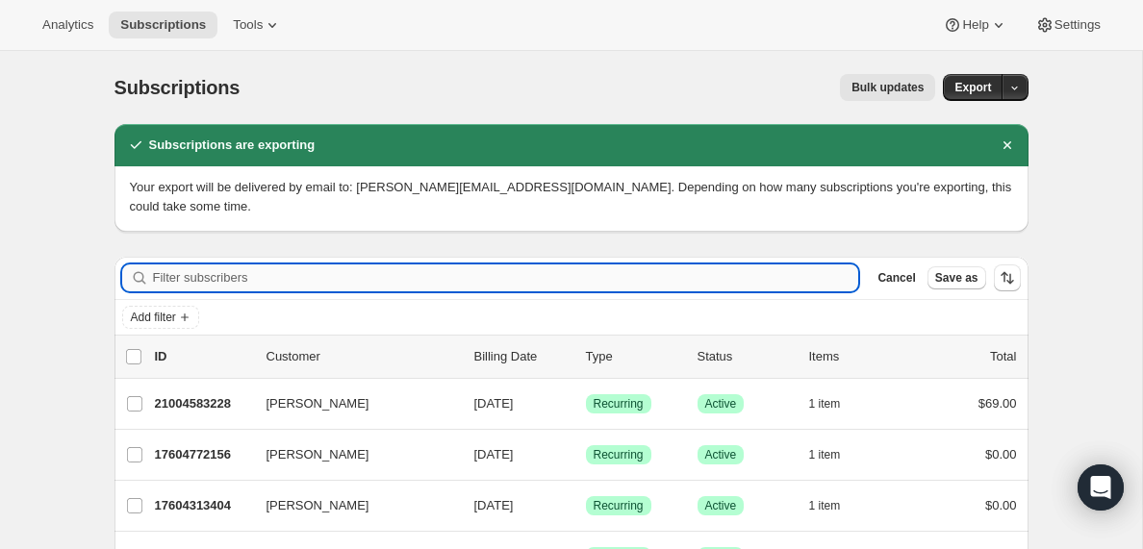
click at [347, 281] on input "Filter subscribers" at bounding box center [506, 278] width 706 height 27
paste input "[PERSON_NAME][EMAIL_ADDRESS][DOMAIN_NAME]"
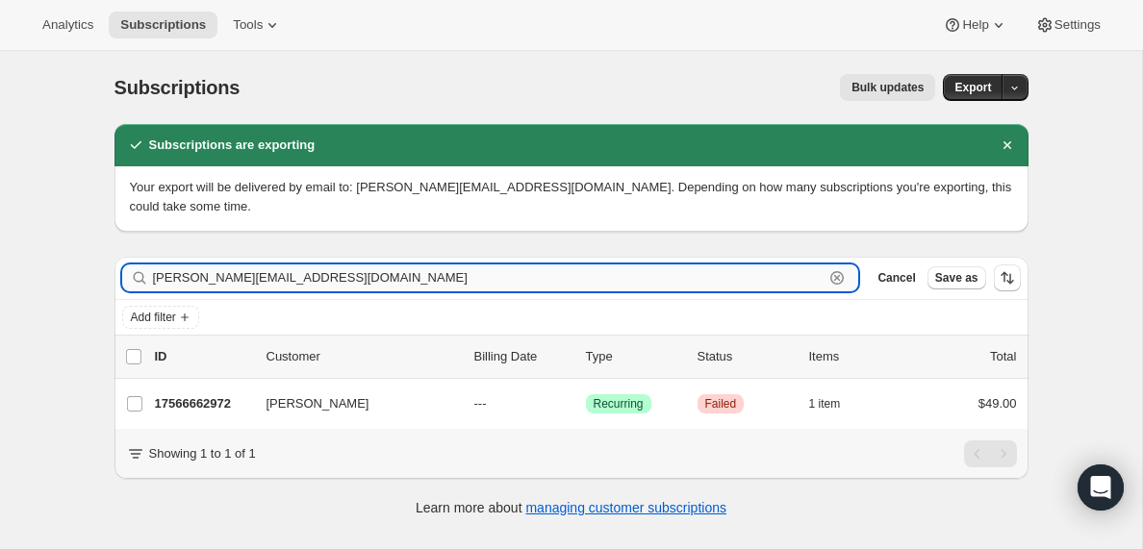
click at [214, 277] on input "[PERSON_NAME][EMAIL_ADDRESS][DOMAIN_NAME]" at bounding box center [489, 278] width 672 height 27
paste input "[EMAIL_ADDRESS]"
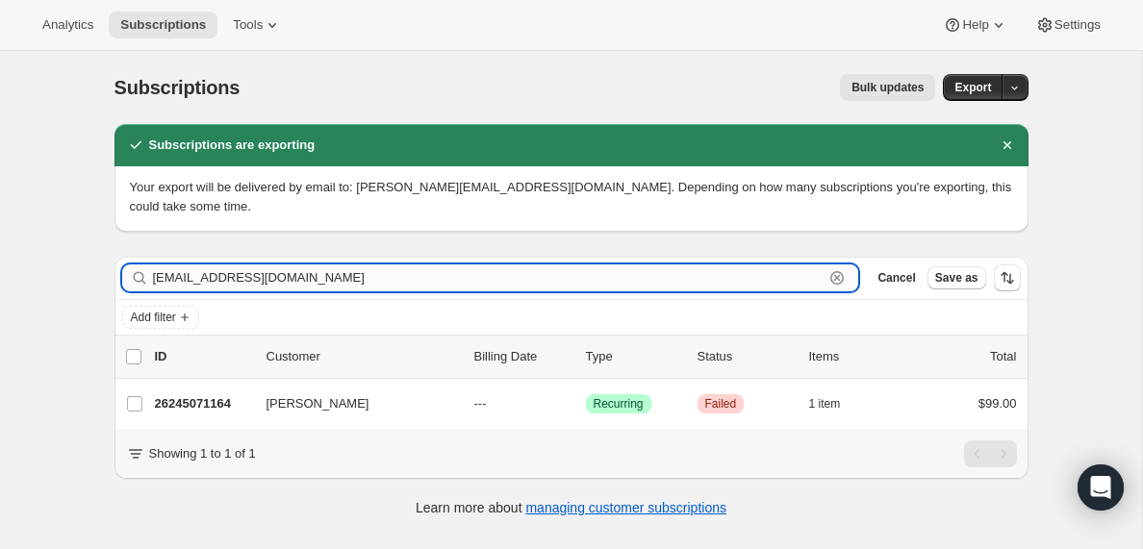
click at [286, 281] on input "[EMAIL_ADDRESS][DOMAIN_NAME]" at bounding box center [489, 278] width 672 height 27
paste input "[EMAIL_ADDRESS]"
click at [214, 275] on input "[EMAIL_ADDRESS][DOMAIN_NAME]" at bounding box center [489, 278] width 672 height 27
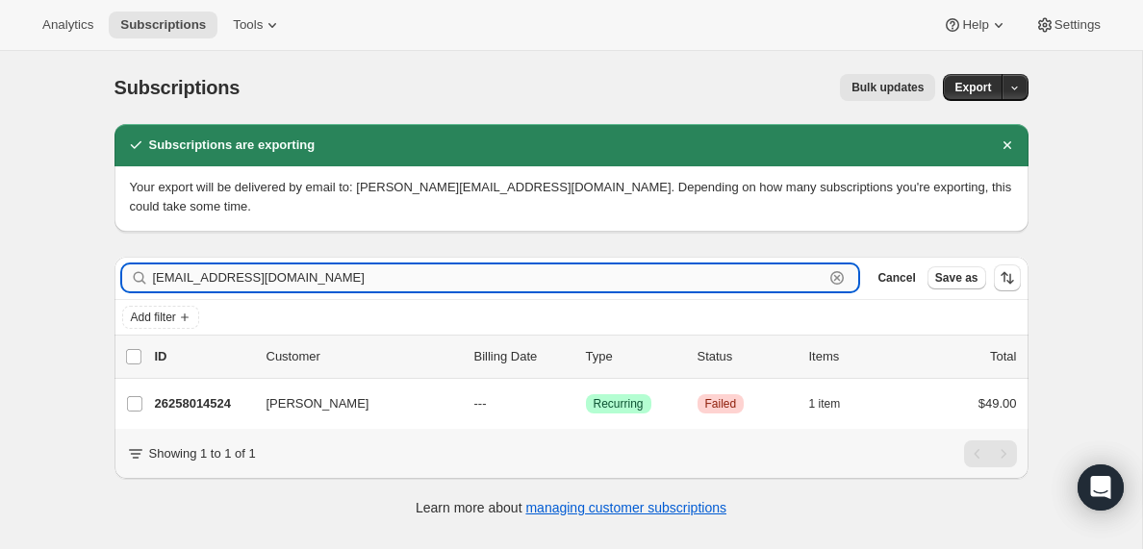
click at [214, 275] on input "[EMAIL_ADDRESS][DOMAIN_NAME]" at bounding box center [489, 278] width 672 height 27
paste input "[PERSON_NAME][EMAIL_ADDRESS][DOMAIN_NAME]"
click at [216, 283] on input "[PERSON_NAME][EMAIL_ADDRESS][DOMAIN_NAME]" at bounding box center [489, 278] width 672 height 27
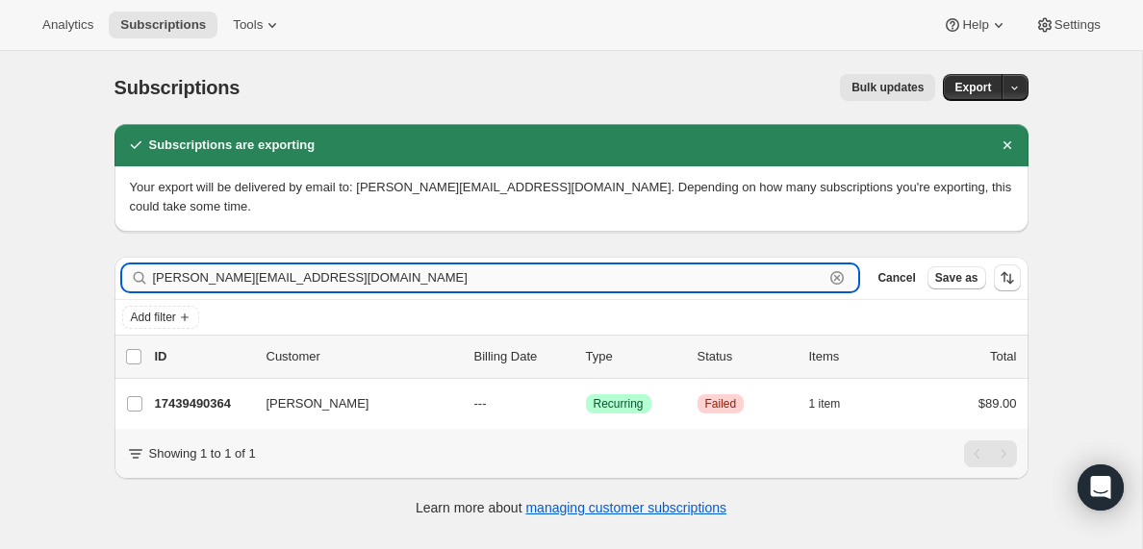
click at [216, 283] on input "[PERSON_NAME][EMAIL_ADDRESS][DOMAIN_NAME]" at bounding box center [489, 278] width 672 height 27
paste input "[EMAIL_ADDRESS][DOMAIN_NAME]"
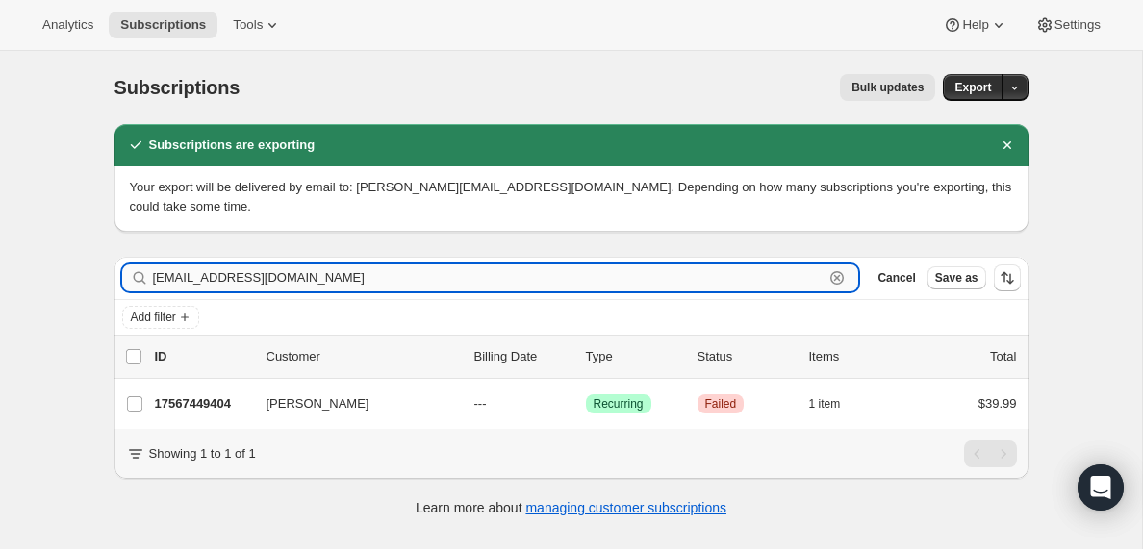
click at [235, 287] on input "[EMAIL_ADDRESS][DOMAIN_NAME]" at bounding box center [489, 278] width 672 height 27
paste input "[EMAIL_ADDRESS][DOMAIN_NAME]"
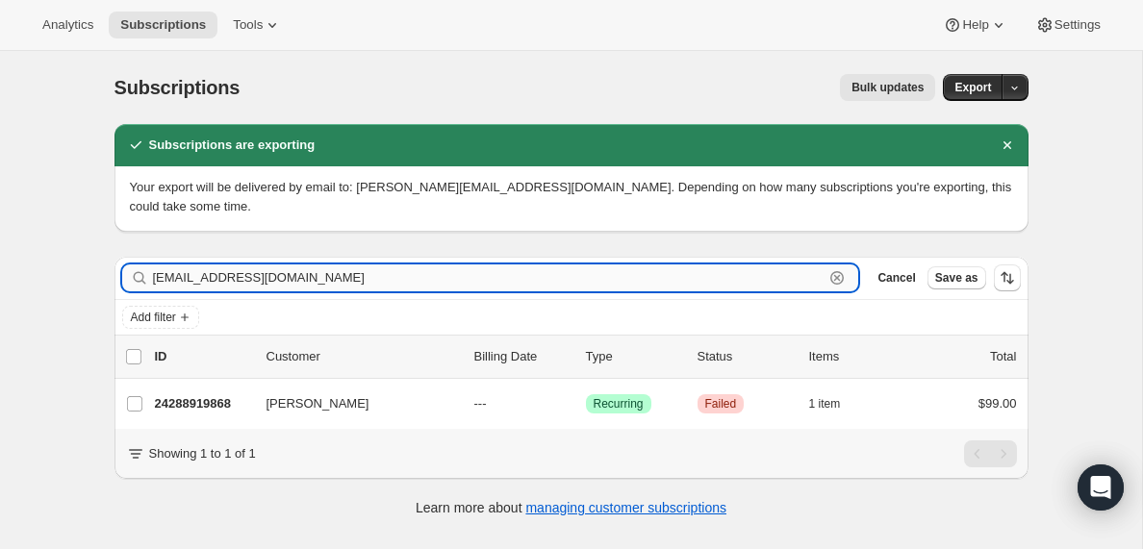
click at [216, 276] on input "[EMAIL_ADDRESS][DOMAIN_NAME]" at bounding box center [489, 278] width 672 height 27
paste input "[PERSON_NAME][EMAIL_ADDRESS][DOMAIN_NAME]"
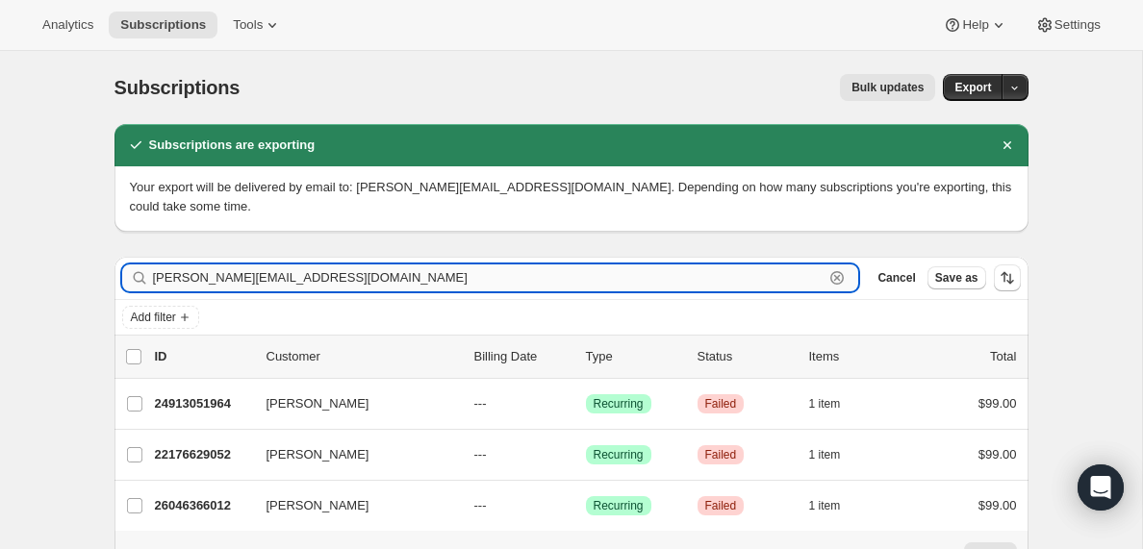
click at [232, 279] on input "[PERSON_NAME][EMAIL_ADDRESS][DOMAIN_NAME]" at bounding box center [489, 278] width 672 height 27
paste input "[EMAIL_ADDRESS][DOMAIN_NAME]"
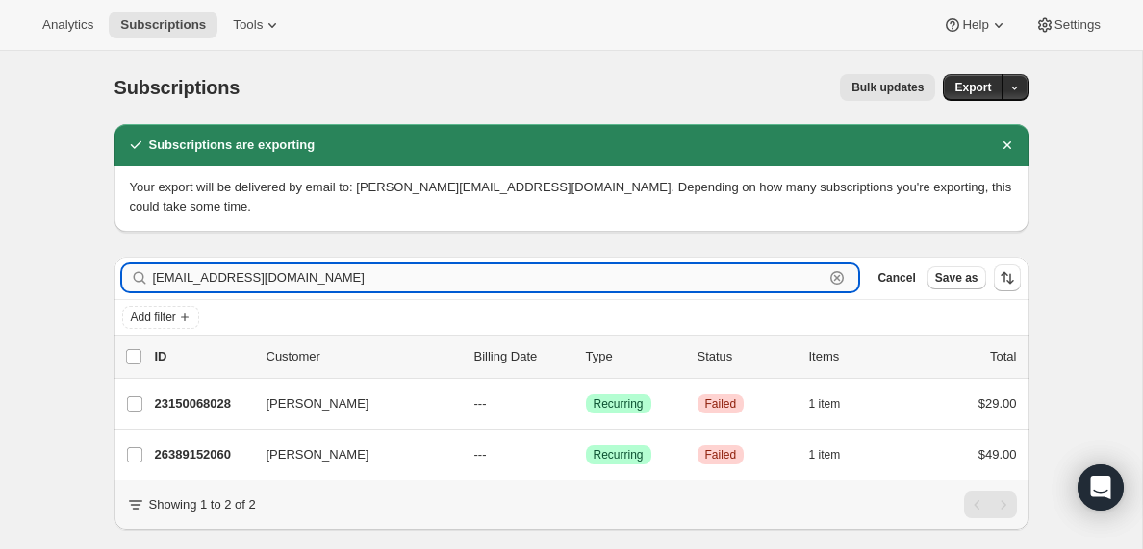
click at [314, 273] on input "[EMAIL_ADDRESS][DOMAIN_NAME]" at bounding box center [489, 278] width 672 height 27
paste input "[EMAIL_ADDRESS][DOMAIN_NAME]"
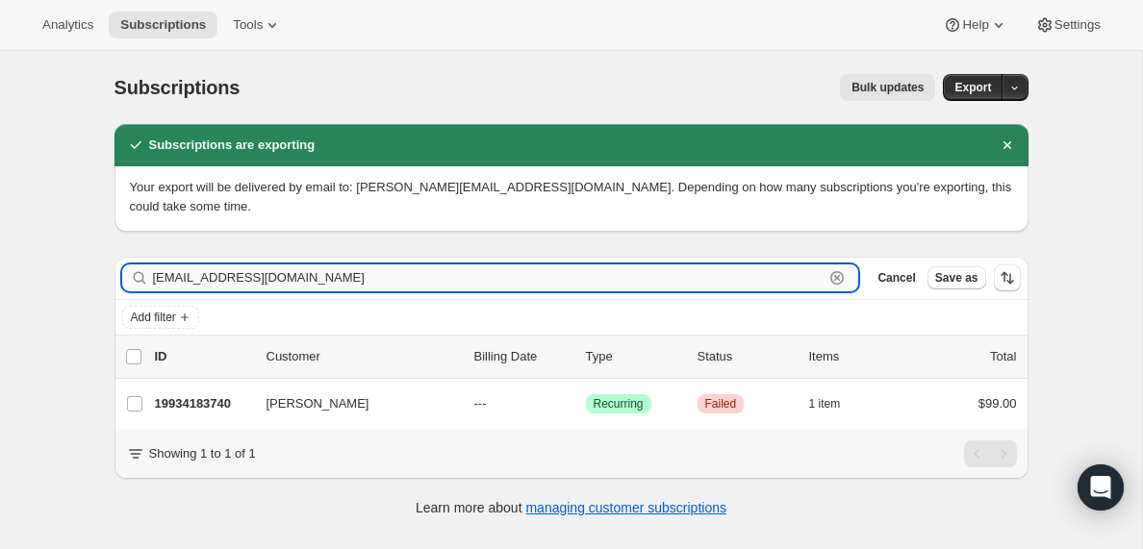
click at [190, 278] on input "[EMAIL_ADDRESS][DOMAIN_NAME]" at bounding box center [489, 278] width 672 height 27
paste input "[EMAIL_ADDRESS][DOMAIN_NAME]"
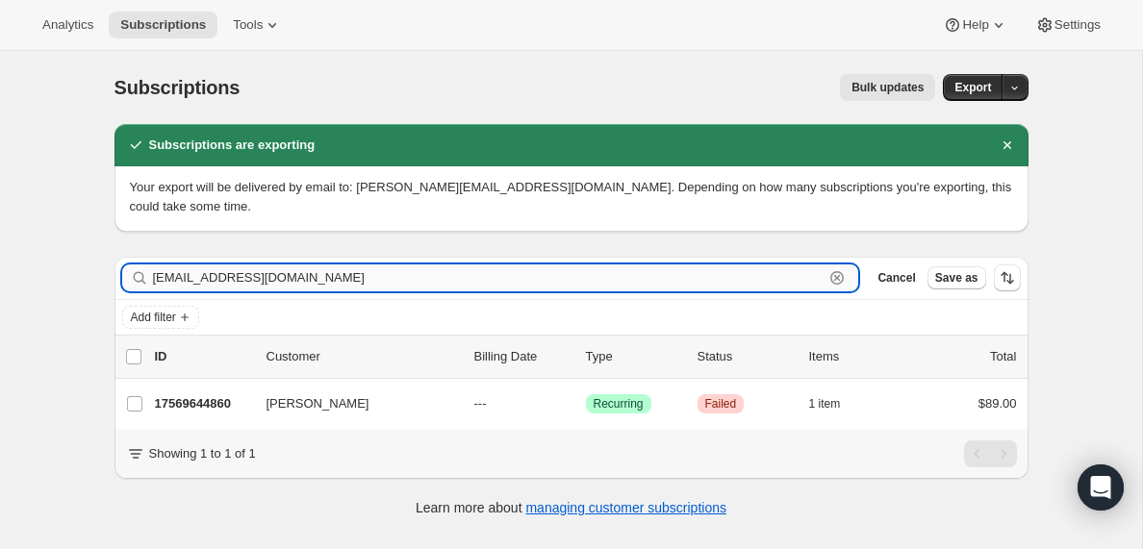
click at [265, 277] on input "[EMAIL_ADDRESS][DOMAIN_NAME]" at bounding box center [489, 278] width 672 height 27
paste input "[EMAIL_ADDRESS]"
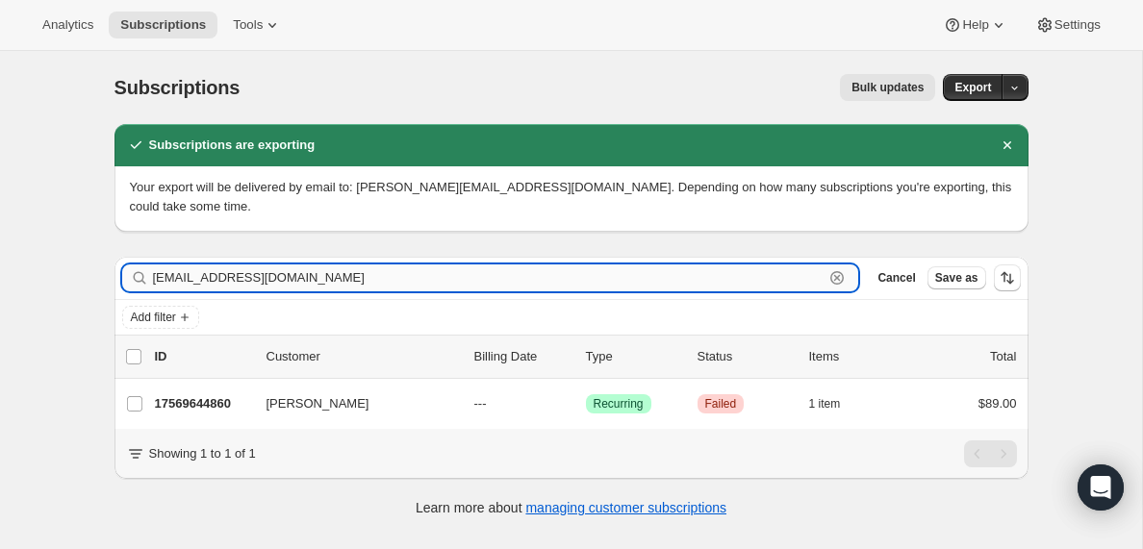
type input "[EMAIL_ADDRESS][DOMAIN_NAME]"
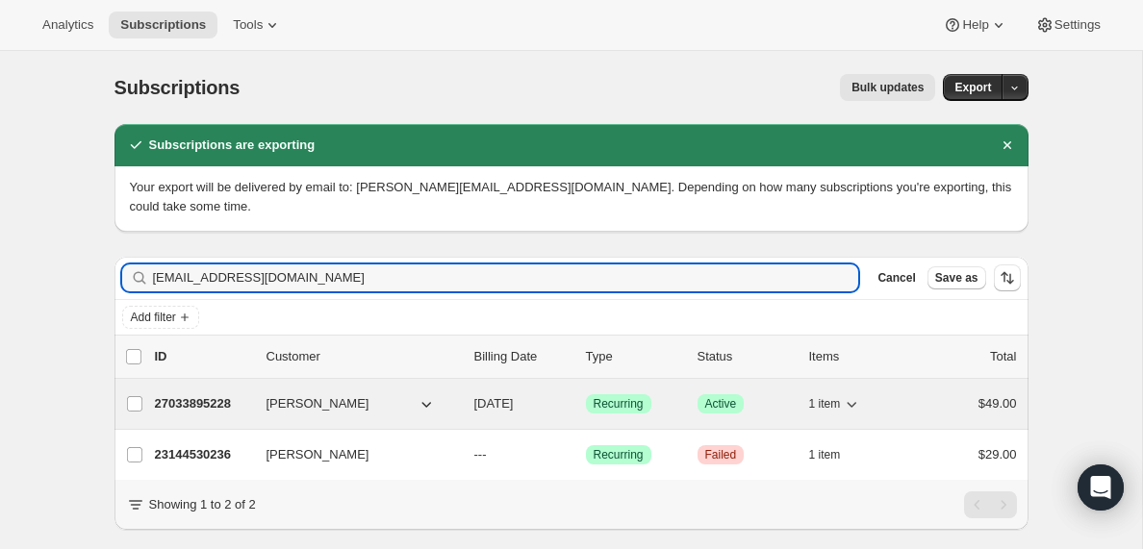
click at [219, 405] on p "27033895228" at bounding box center [203, 404] width 96 height 19
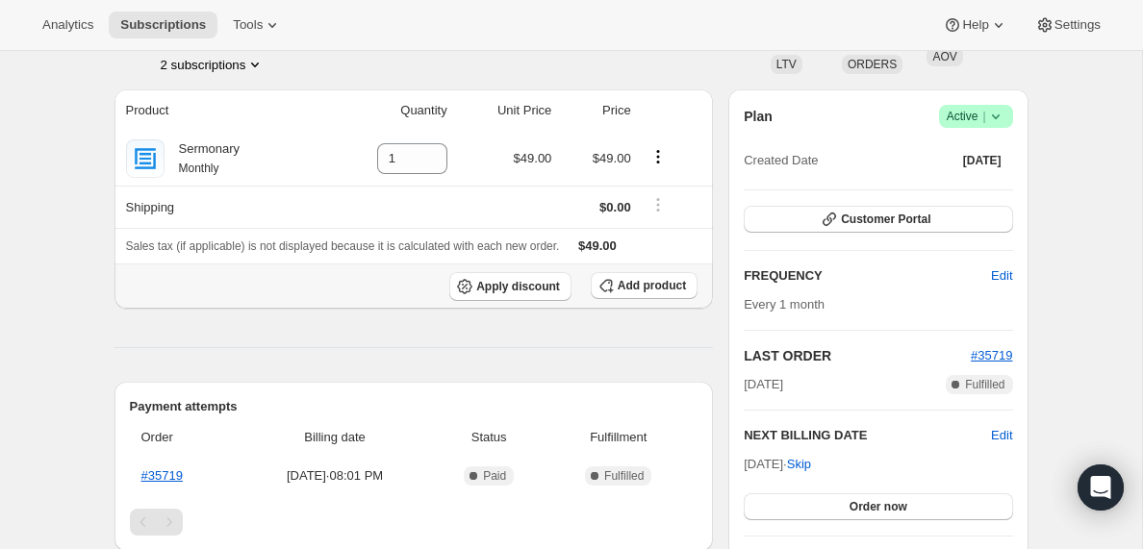
scroll to position [137, 0]
click at [244, 62] on button "2 subscriptions" at bounding box center [213, 66] width 105 height 19
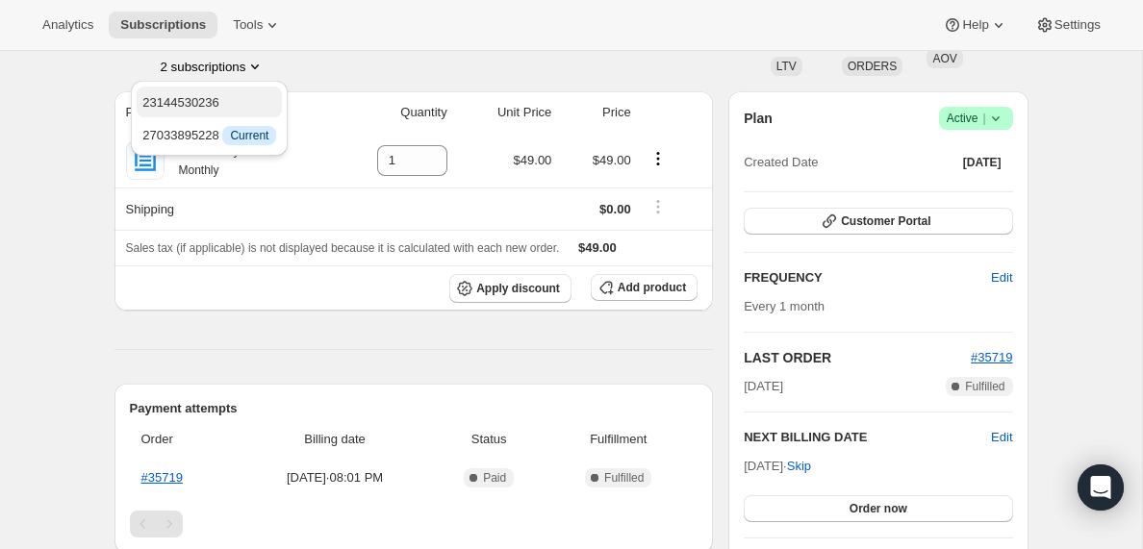
click at [195, 107] on span "23144530236" at bounding box center [180, 102] width 77 height 14
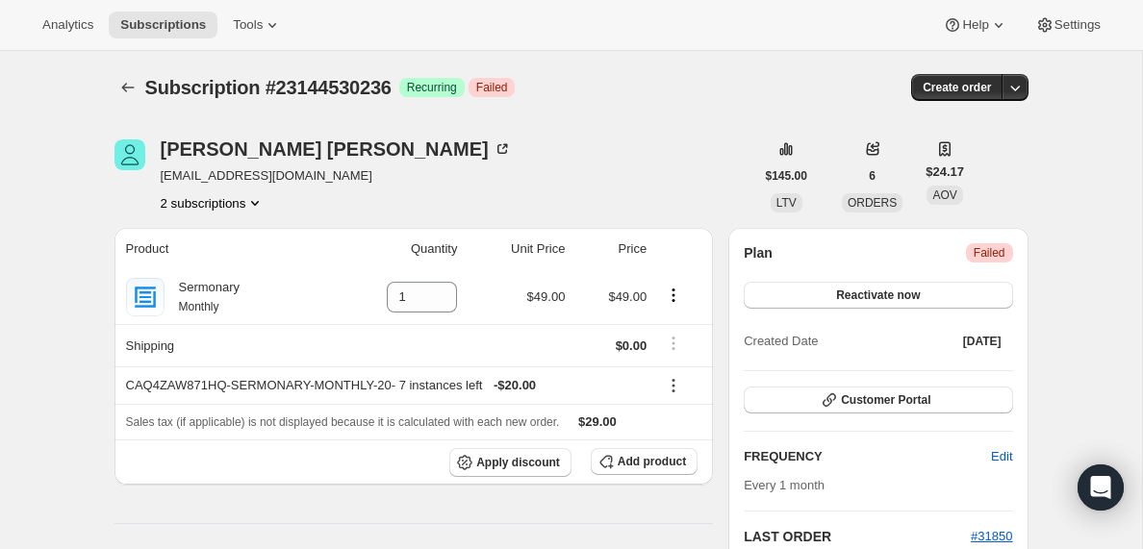
click at [259, 201] on icon "Product actions" at bounding box center [254, 202] width 19 height 19
click at [208, 269] on span "27033895228" at bounding box center [181, 272] width 77 height 14
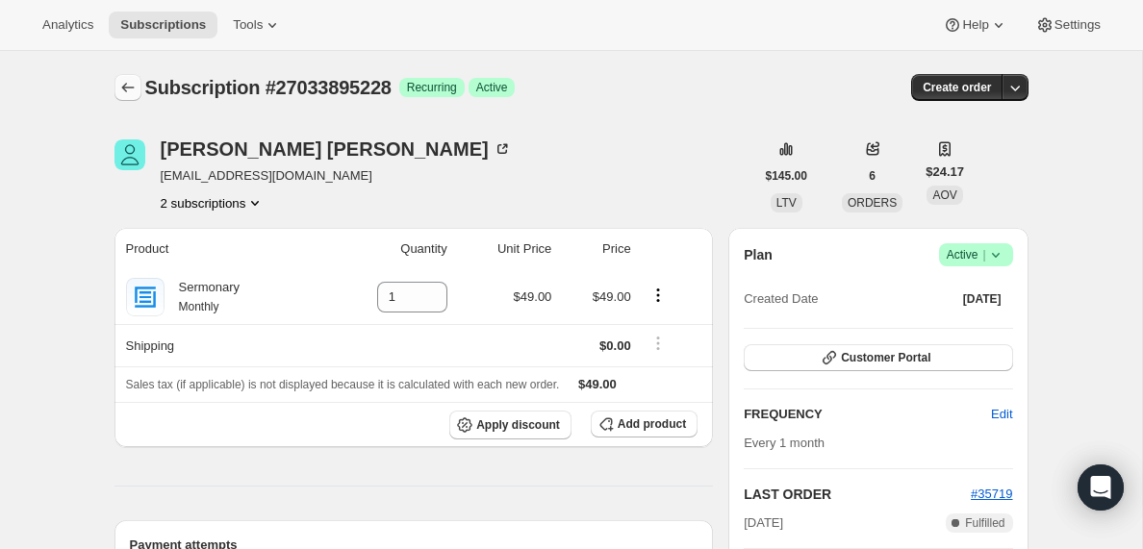
click at [129, 87] on icon "Subscriptions" at bounding box center [127, 87] width 19 height 19
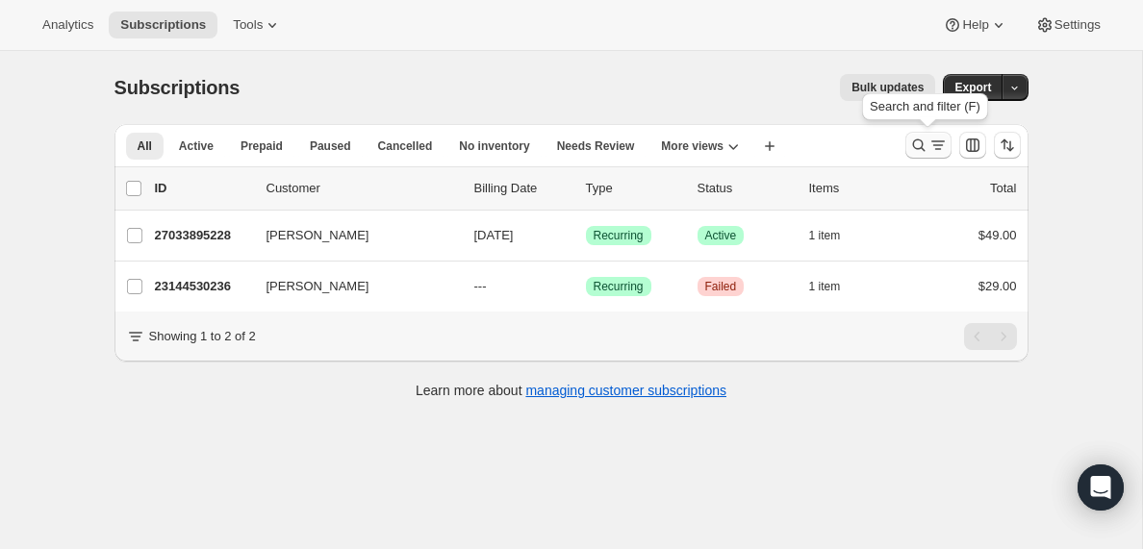
click at [930, 143] on icon "Search and filter results" at bounding box center [938, 145] width 19 height 19
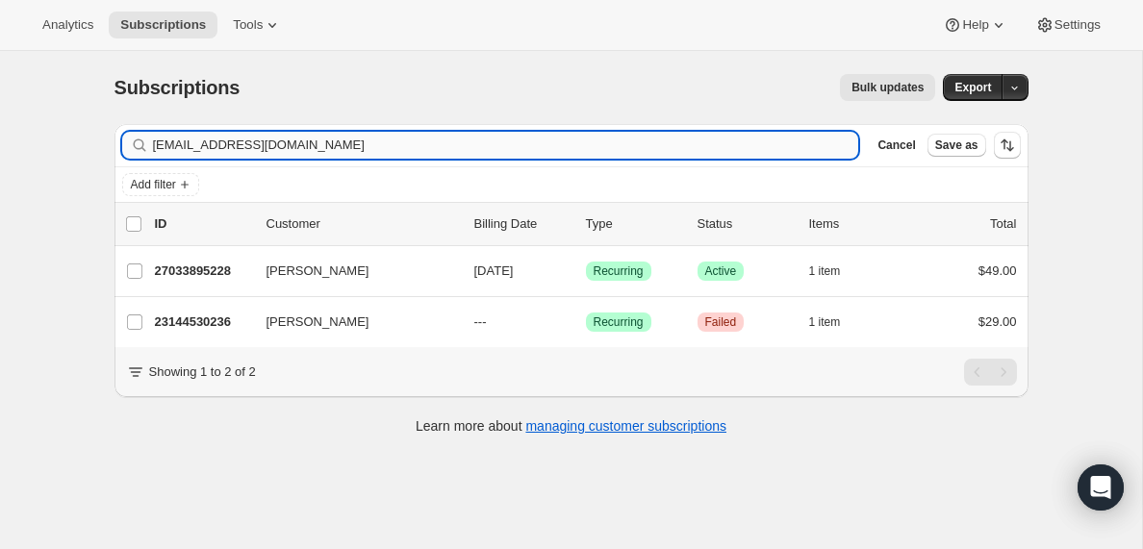
click at [372, 141] on input "[EMAIL_ADDRESS][DOMAIN_NAME]" at bounding box center [506, 145] width 706 height 27
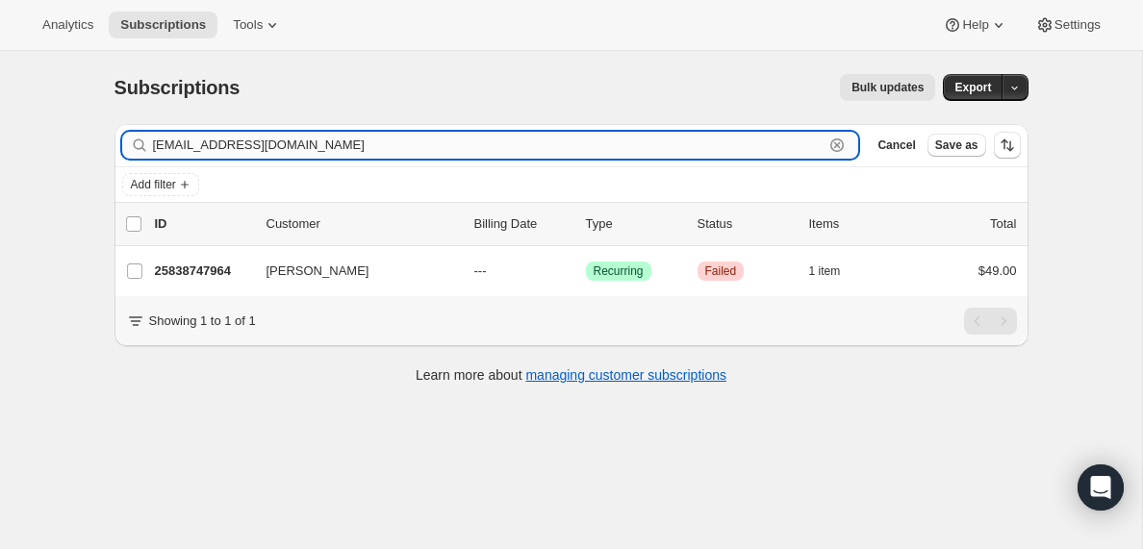
click at [361, 140] on input "[EMAIL_ADDRESS][DOMAIN_NAME]" at bounding box center [489, 145] width 672 height 27
paste input "[EMAIL_ADDRESS][DOMAIN_NAME]"
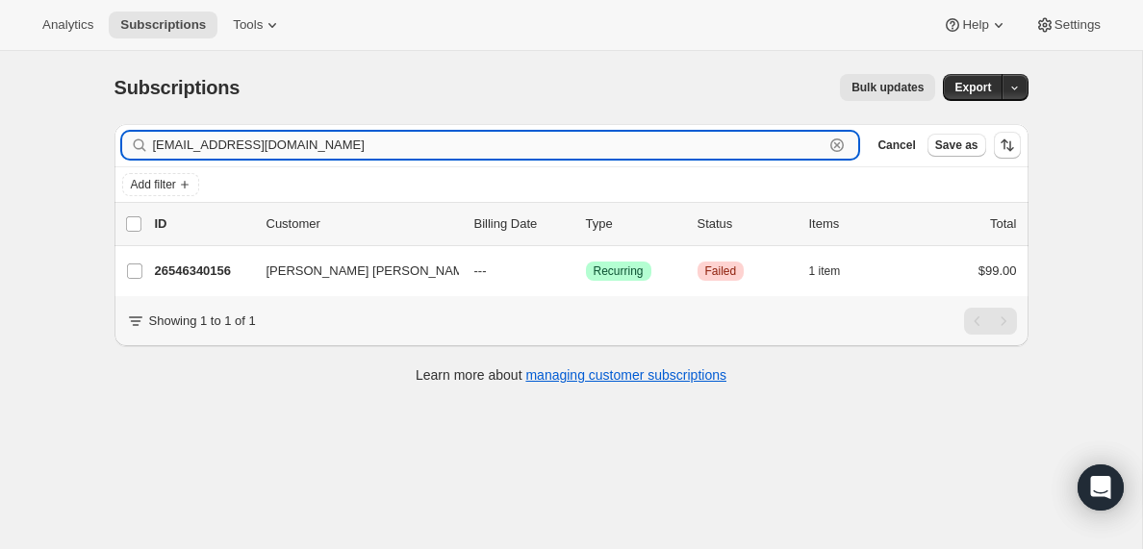
click at [361, 138] on input "[EMAIL_ADDRESS][DOMAIN_NAME]" at bounding box center [489, 145] width 672 height 27
paste input "[EMAIL_ADDRESS][DOMAIN_NAME]"
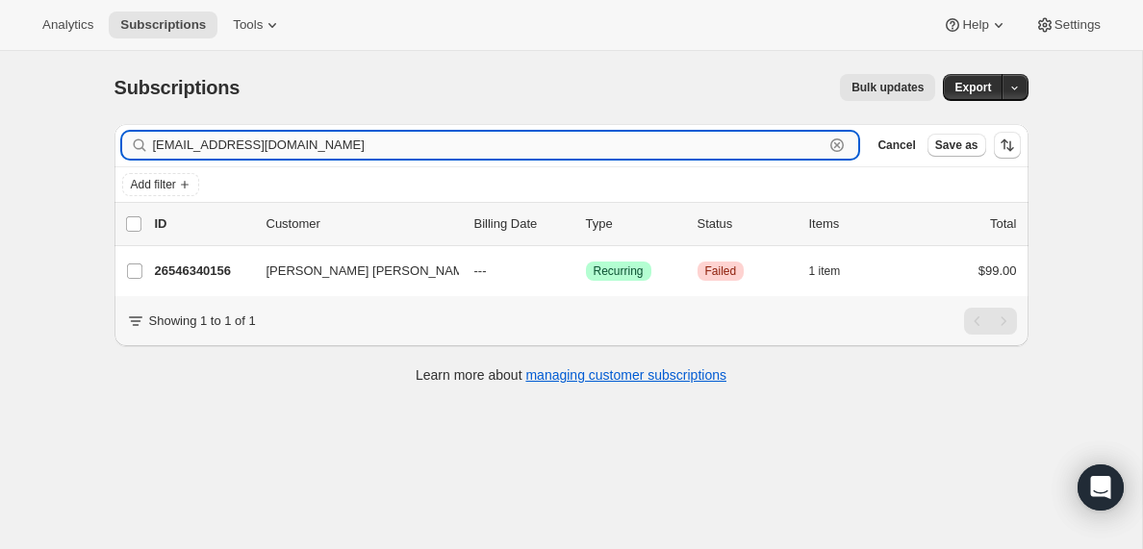
type input "[EMAIL_ADDRESS][DOMAIN_NAME]"
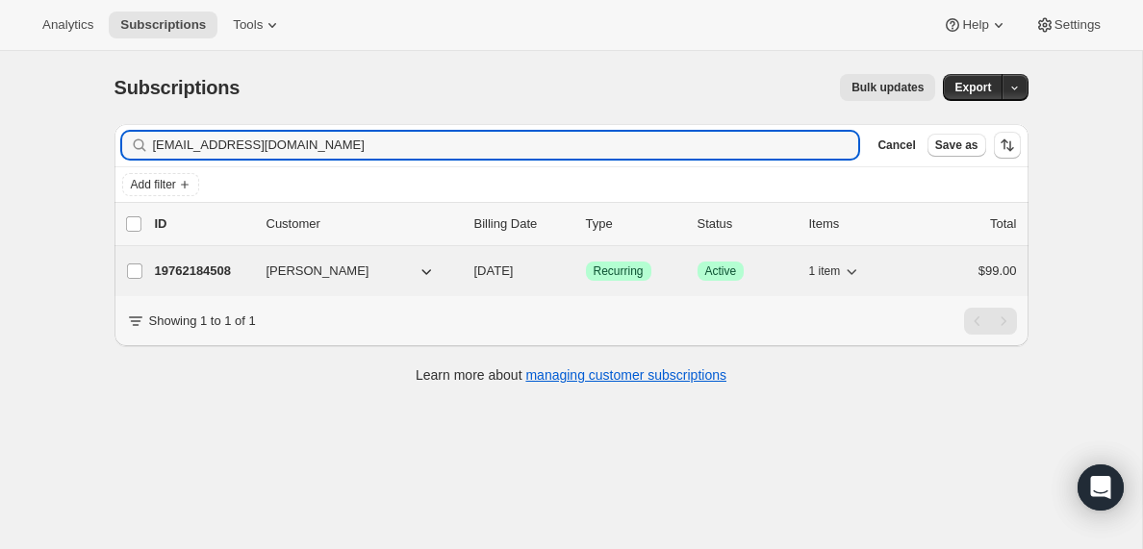
click at [201, 267] on p "19762184508" at bounding box center [203, 271] width 96 height 19
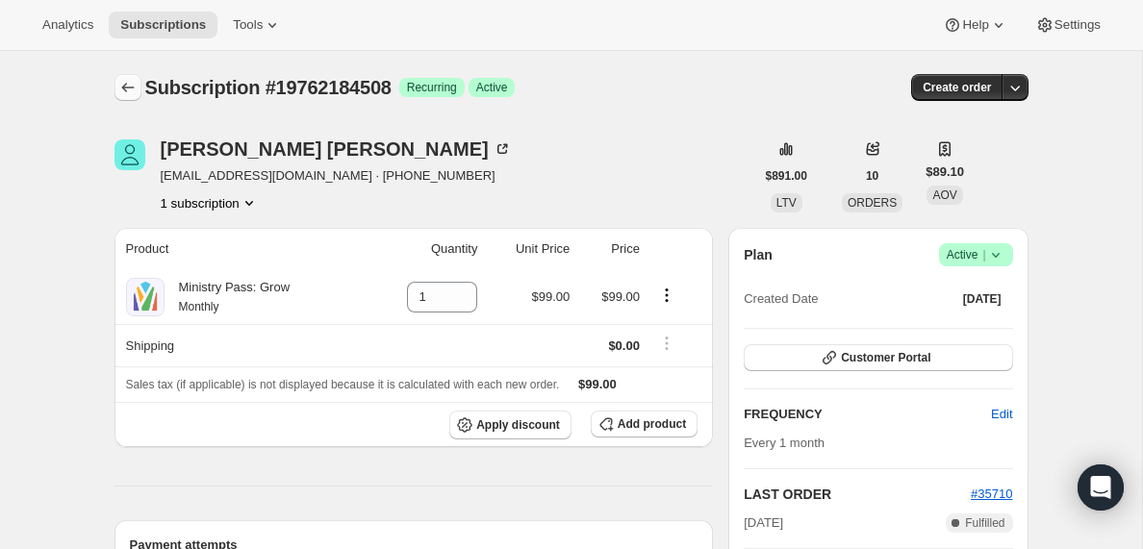
click at [129, 88] on icon "Subscriptions" at bounding box center [127, 87] width 19 height 19
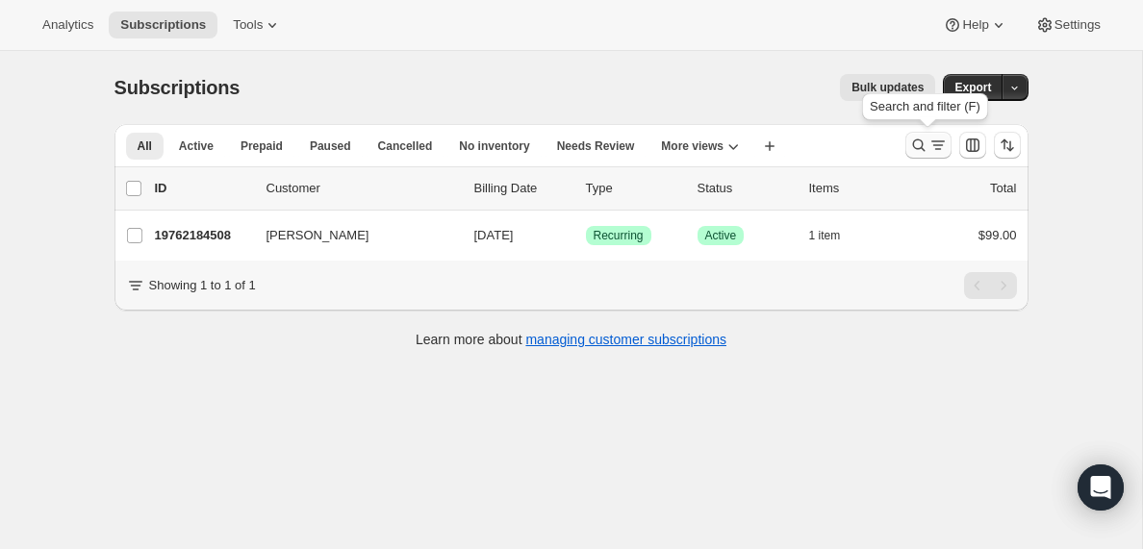
click at [934, 141] on icon "Search and filter results" at bounding box center [937, 141] width 13 height 2
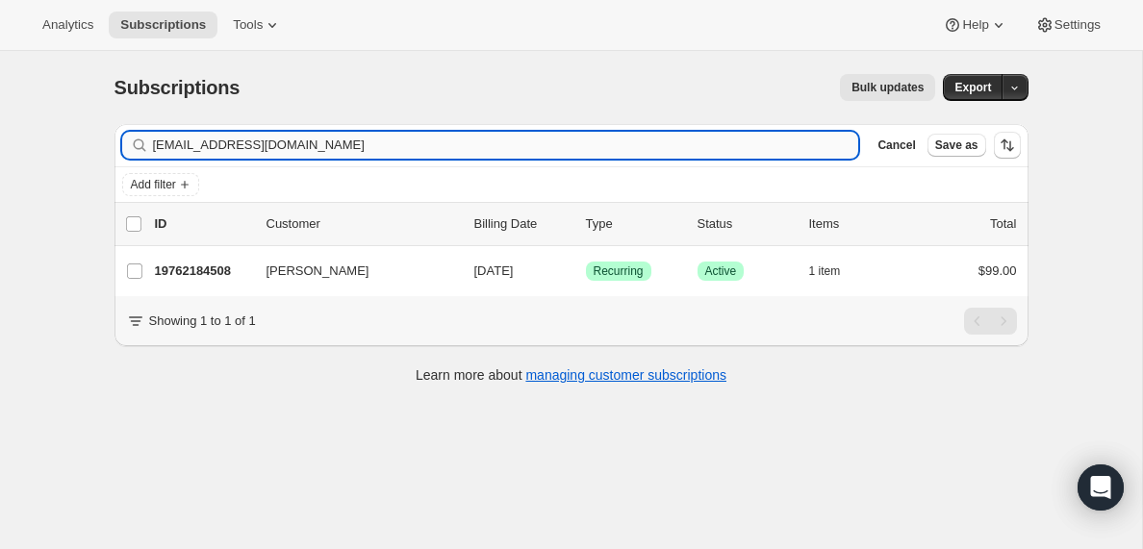
click at [313, 145] on input "[EMAIL_ADDRESS][DOMAIN_NAME]" at bounding box center [506, 145] width 706 height 27
type input "[EMAIL_ADDRESS][DOMAIN_NAME]"
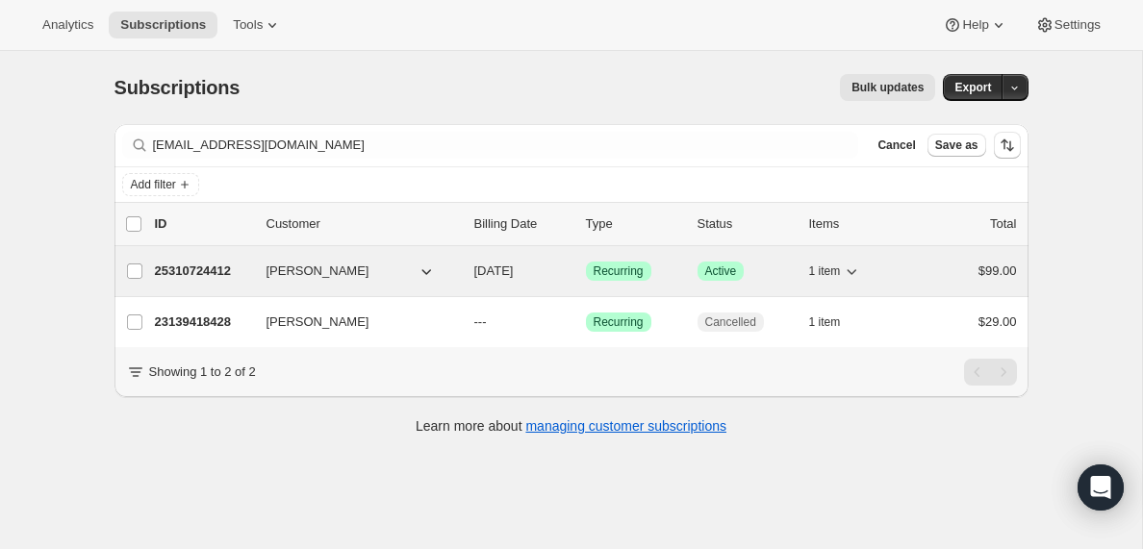
click at [225, 272] on p "25310724412" at bounding box center [203, 271] width 96 height 19
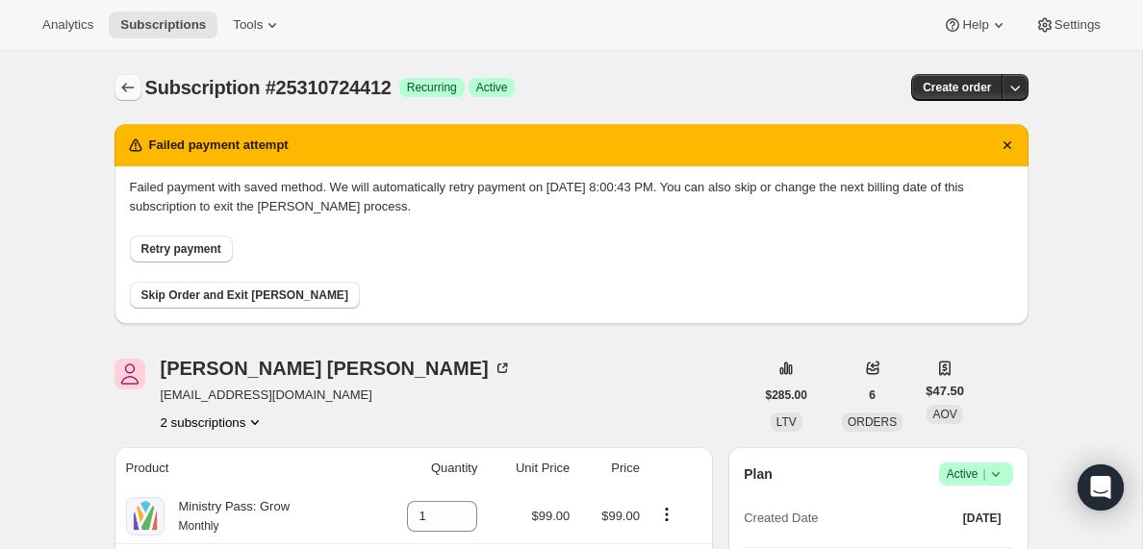
click at [121, 80] on icon "Subscriptions" at bounding box center [127, 87] width 19 height 19
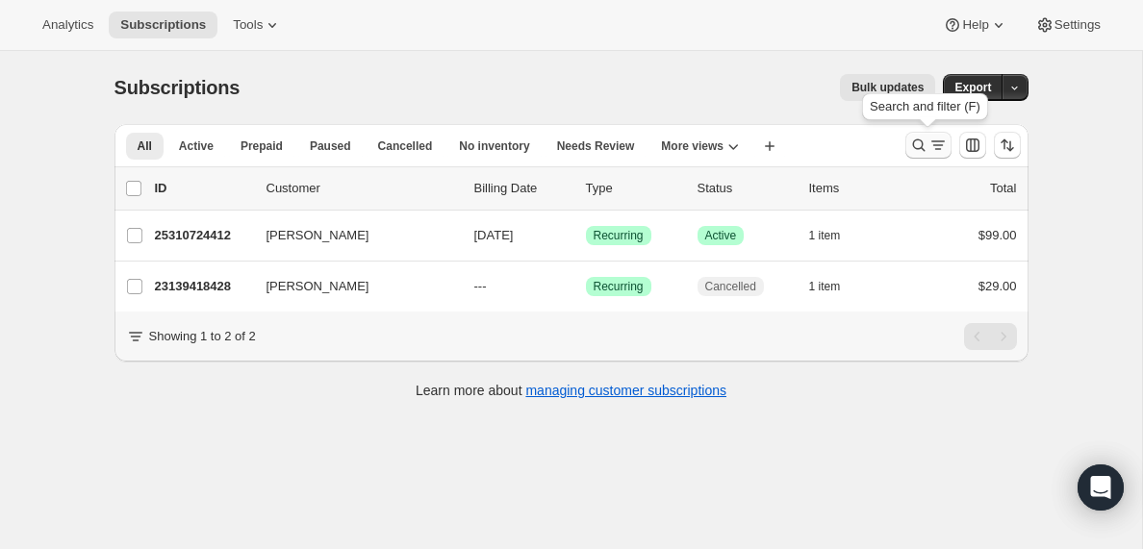
click at [924, 143] on icon "Search and filter results" at bounding box center [918, 145] width 19 height 19
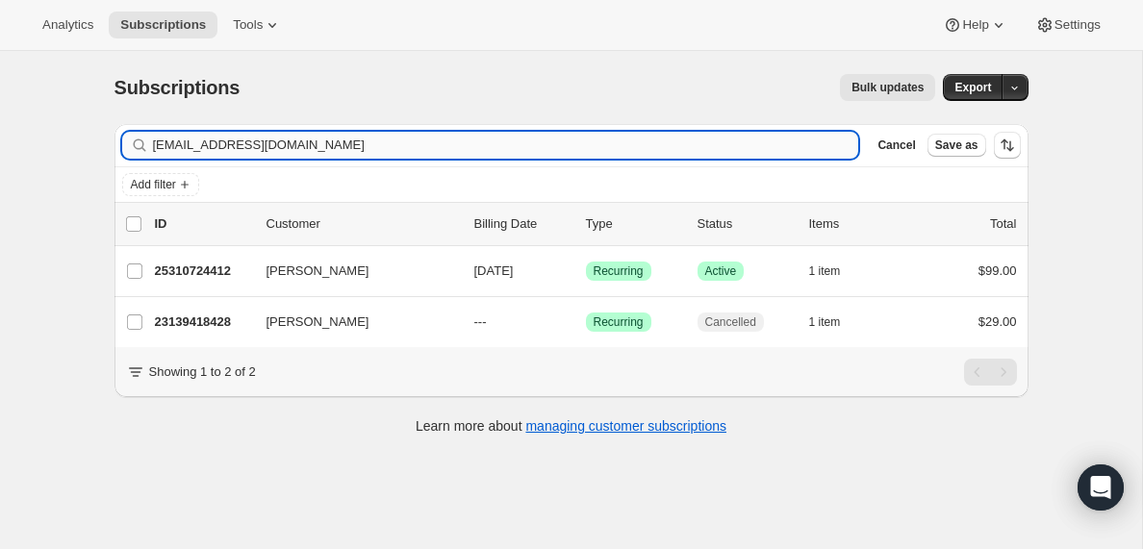
click at [312, 150] on input "[EMAIL_ADDRESS][DOMAIN_NAME]" at bounding box center [506, 145] width 706 height 27
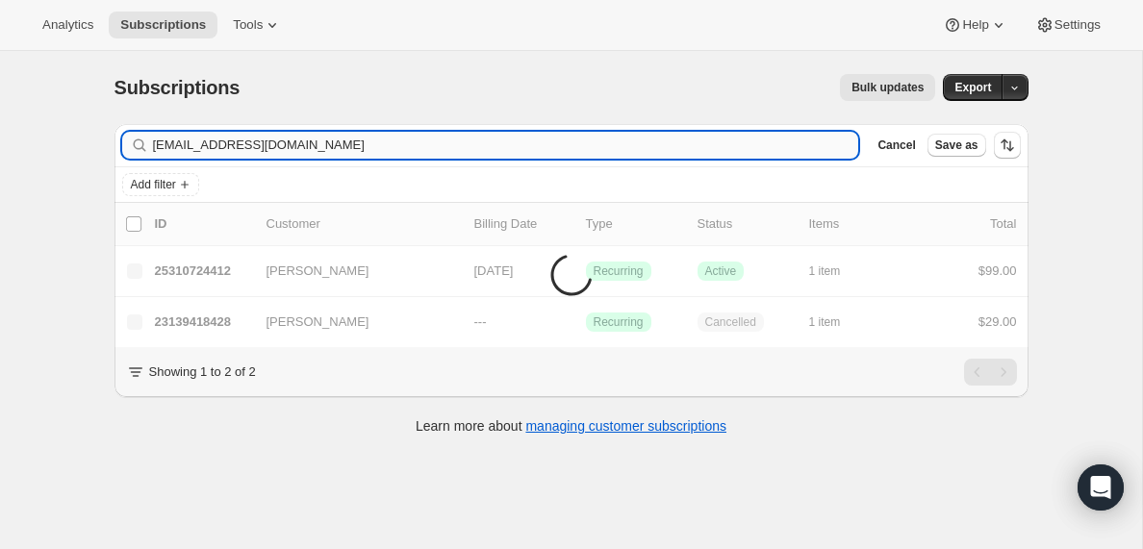
type input "[EMAIL_ADDRESS][DOMAIN_NAME]"
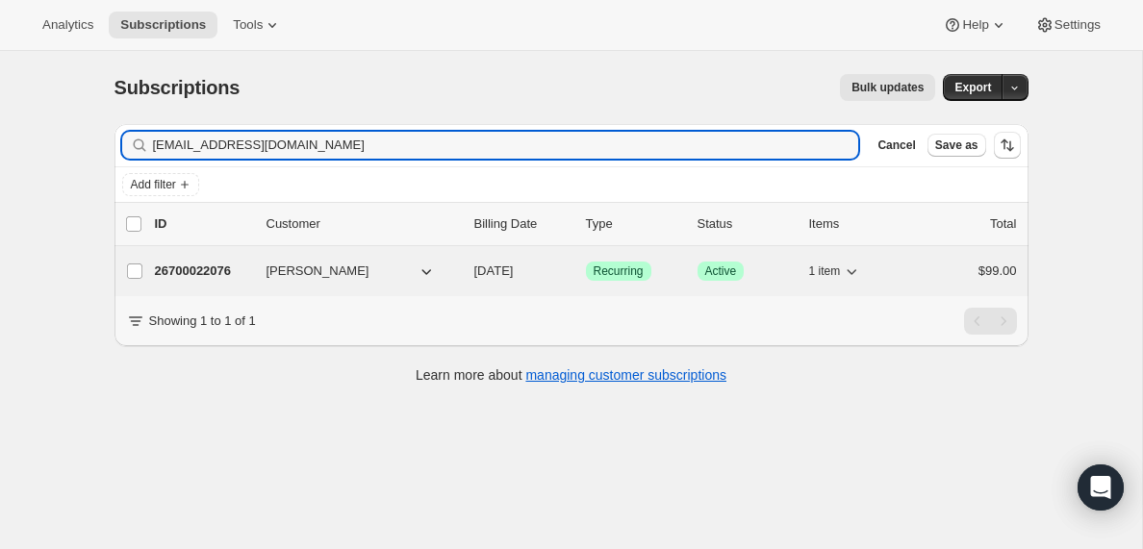
click at [196, 271] on p "26700022076" at bounding box center [203, 271] width 96 height 19
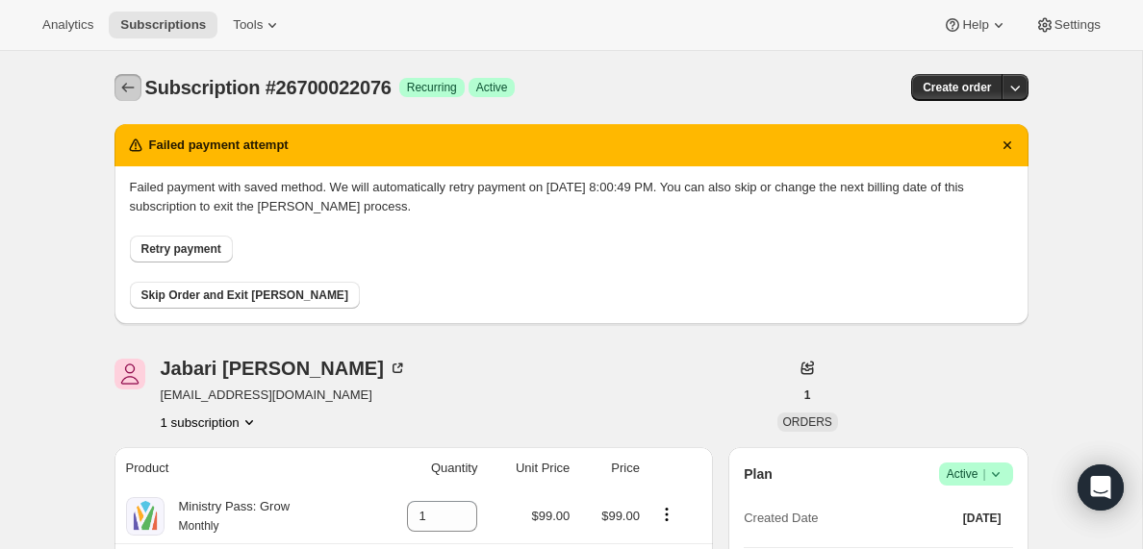
click at [126, 85] on icon "Subscriptions" at bounding box center [127, 87] width 19 height 19
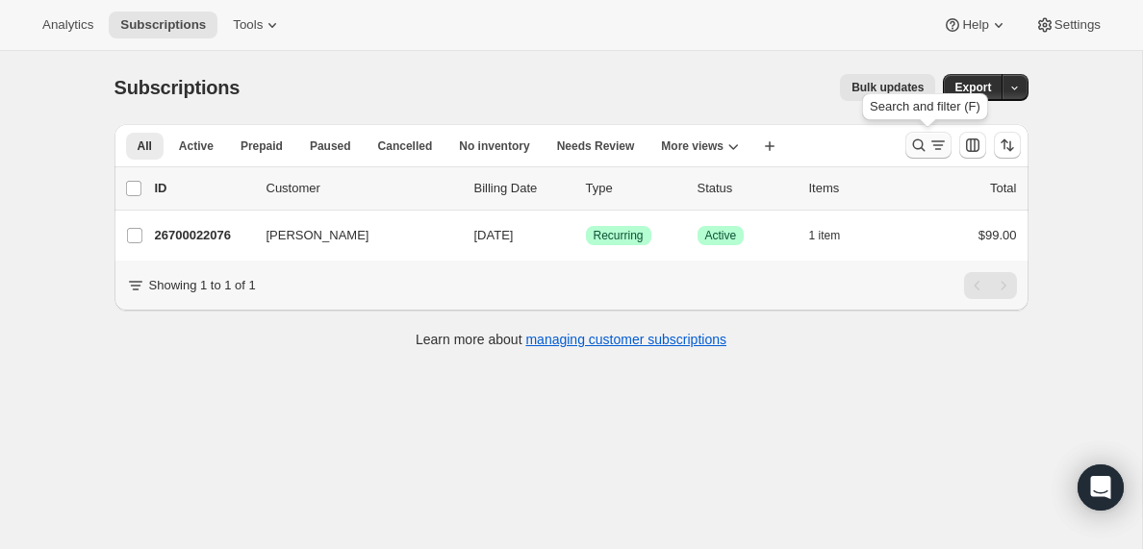
click at [934, 146] on icon "Search and filter results" at bounding box center [938, 145] width 19 height 19
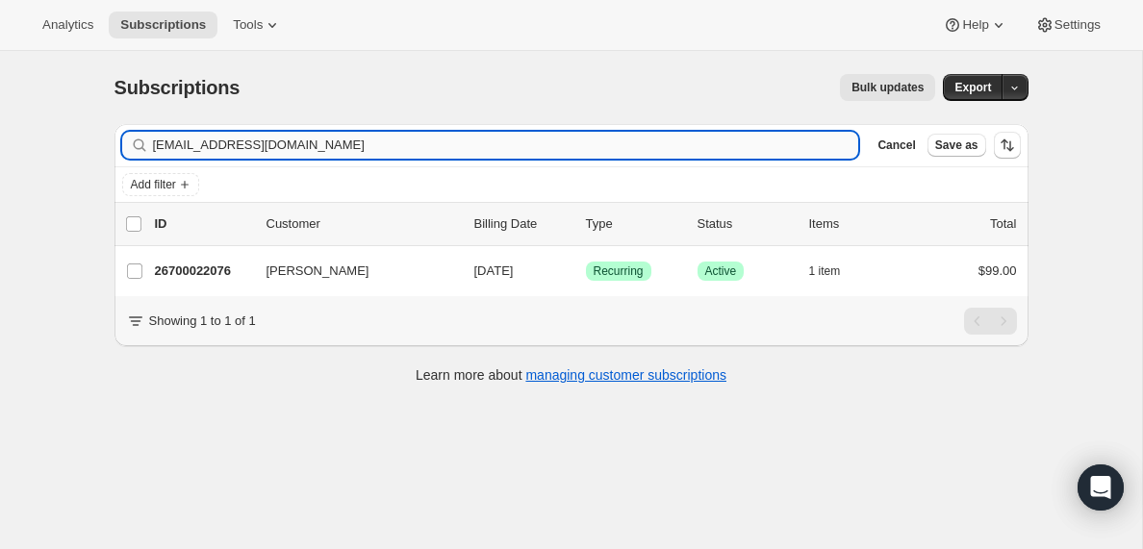
click at [325, 149] on input "[EMAIL_ADDRESS][DOMAIN_NAME]" at bounding box center [506, 145] width 706 height 27
type input "[PERSON_NAME][EMAIL_ADDRESS][PERSON_NAME][PERSON_NAME][DOMAIN_NAME]"
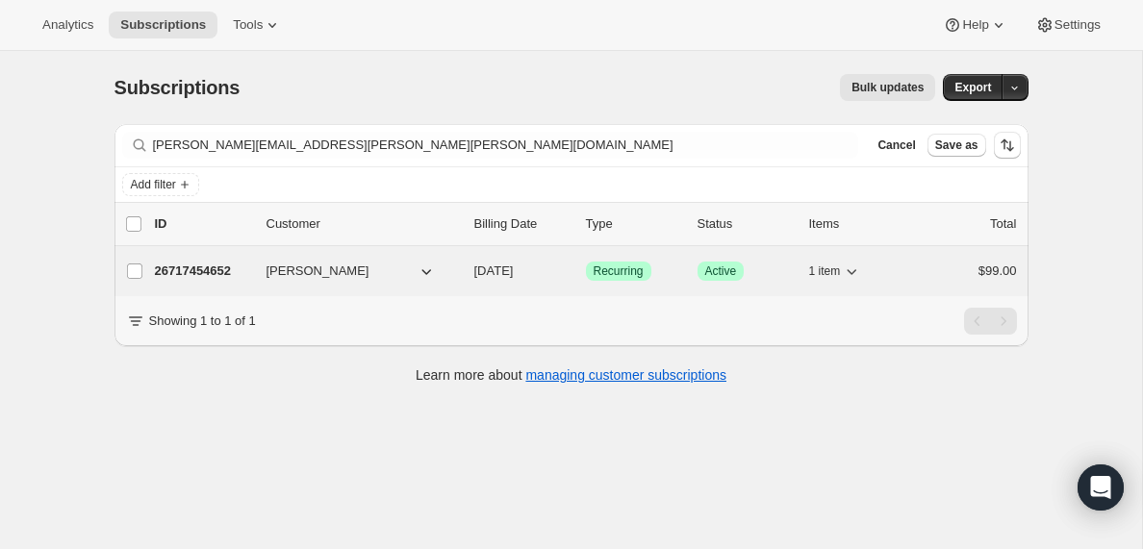
click at [212, 275] on p "26717454652" at bounding box center [203, 271] width 96 height 19
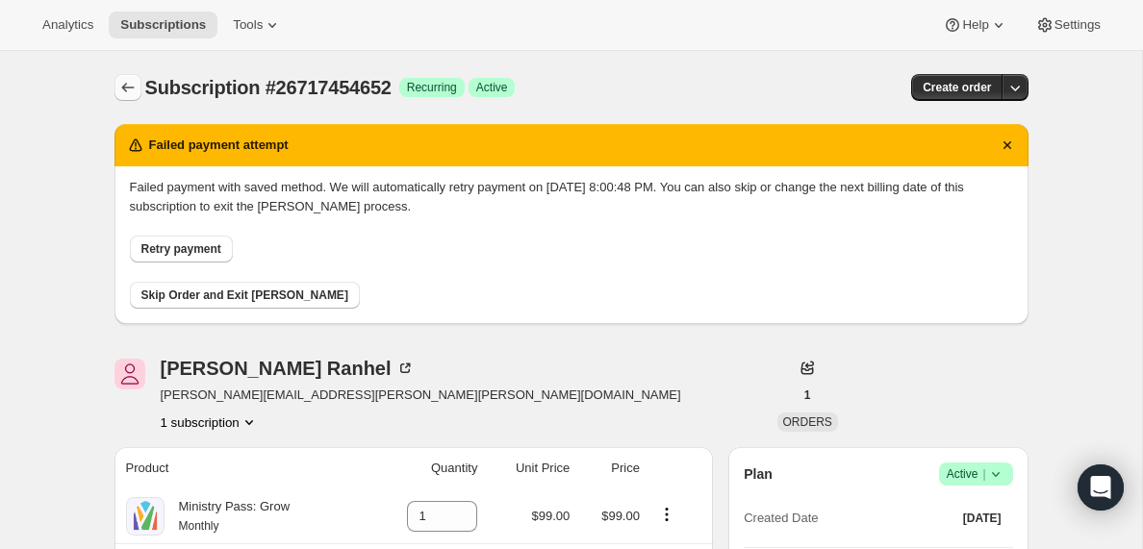
click at [130, 89] on icon "Subscriptions" at bounding box center [127, 87] width 19 height 19
